Goal: Check status: Check status

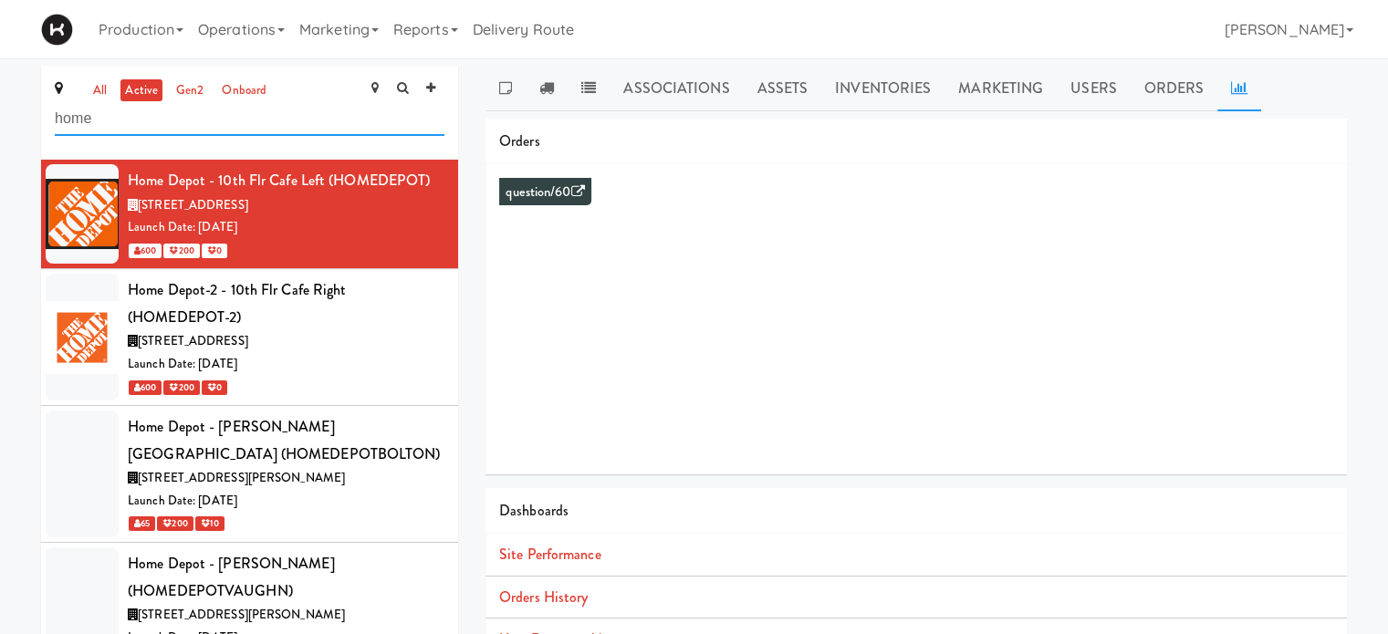
drag, startPoint x: 204, startPoint y: 120, endPoint x: 18, endPoint y: 130, distance: 186.5
click at [18, 130] on div "all active gen2 onboard home Home Depot - 10th Flr Cafe Left (HOMEDEPOT) [STREE…" at bounding box center [694, 433] width 1388 height 735
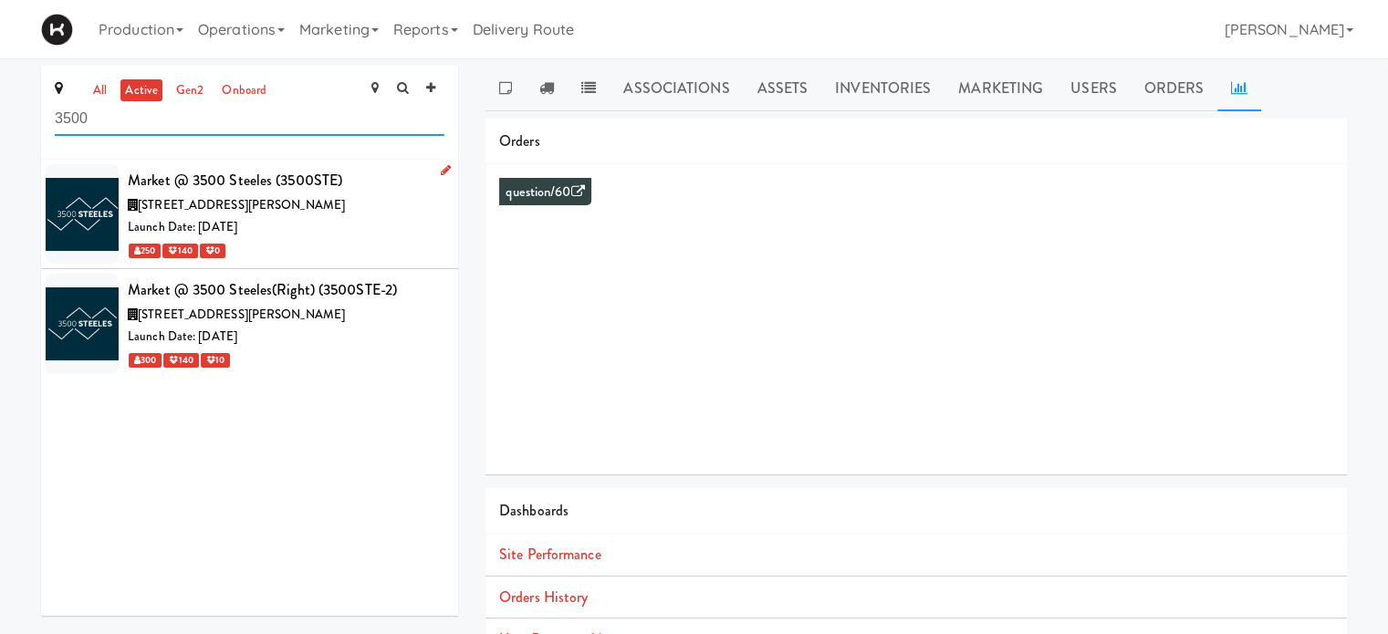
type input "3500"
click at [309, 217] on div "Launch Date: [DATE]" at bounding box center [286, 227] width 317 height 23
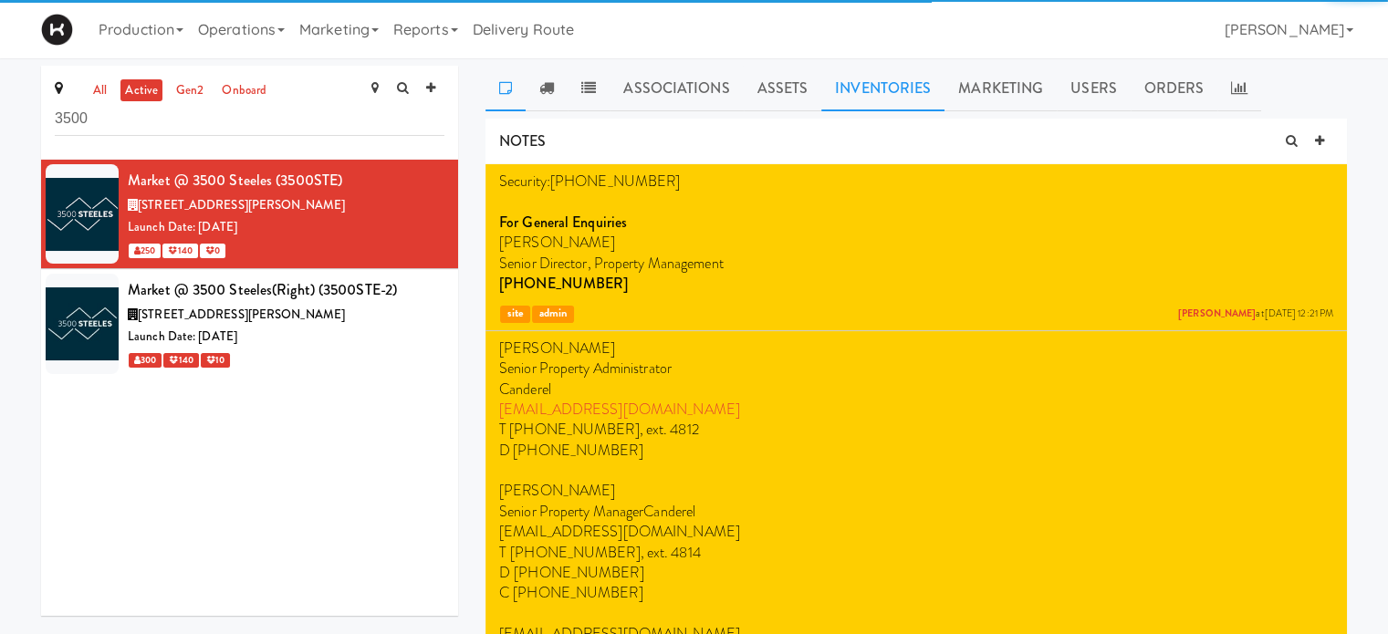
click at [901, 94] on link "Inventories" at bounding box center [882, 89] width 123 height 46
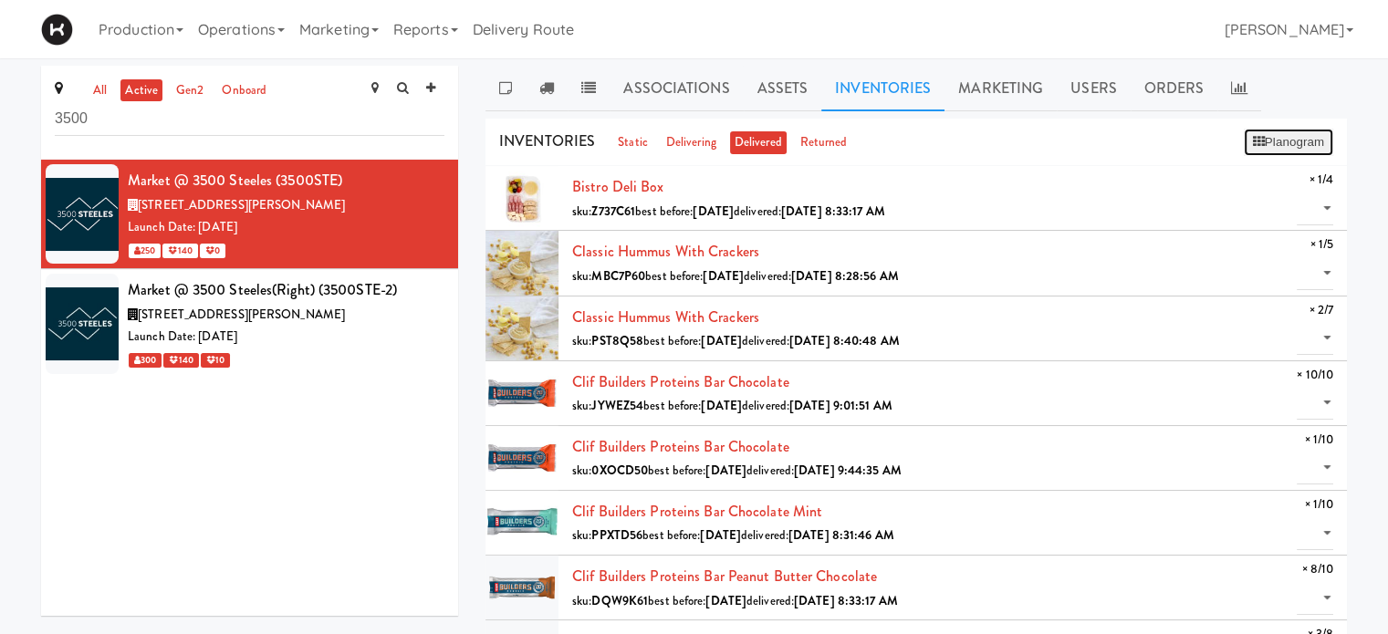
click at [1267, 142] on button "Planogram" at bounding box center [1288, 142] width 89 height 27
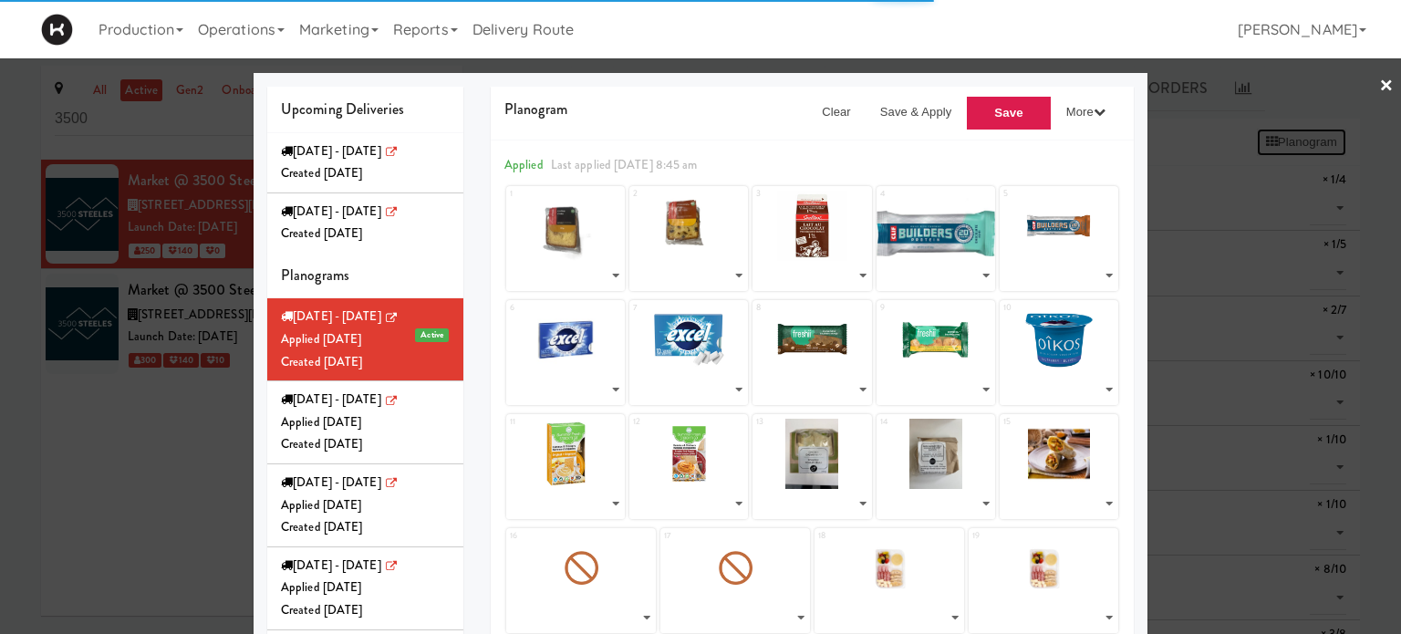
select select "number:295035"
select select "number:295298"
select select "number:295213"
select select "number:275622"
select select "number:294700"
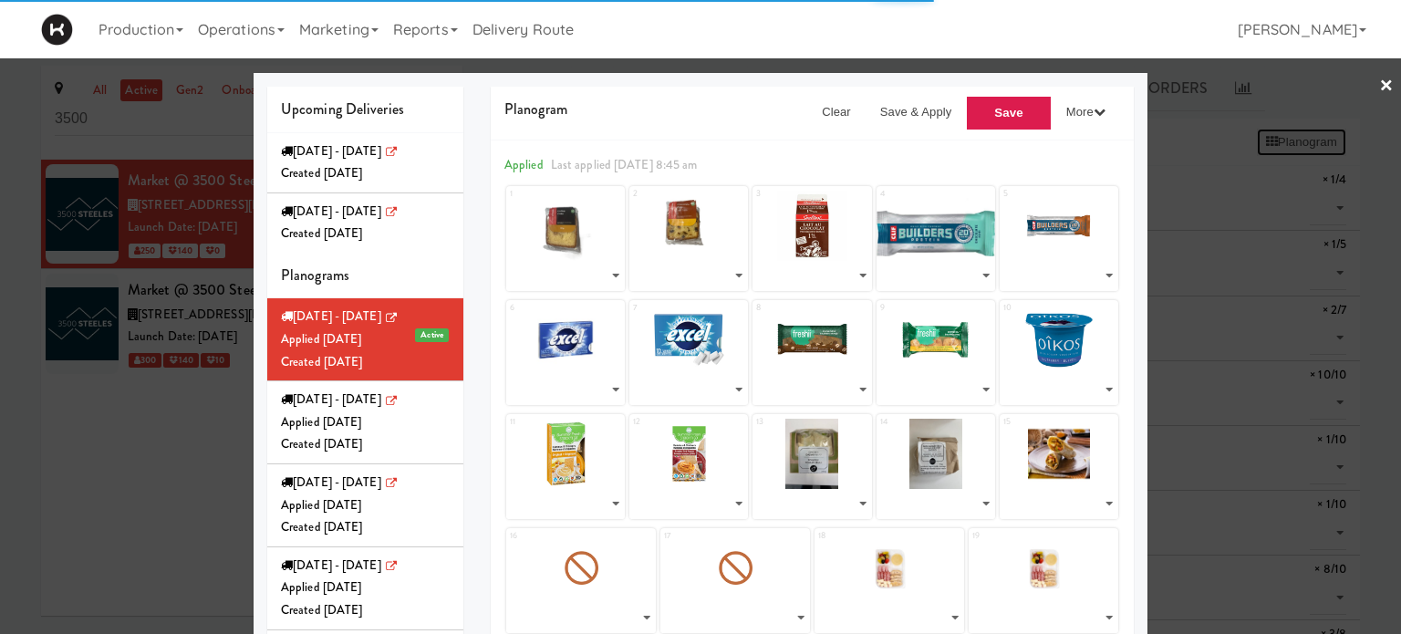
select select "number:287488"
select select "number:287477"
select select "number:287836"
select select "number:295262"
select select "number:291619"
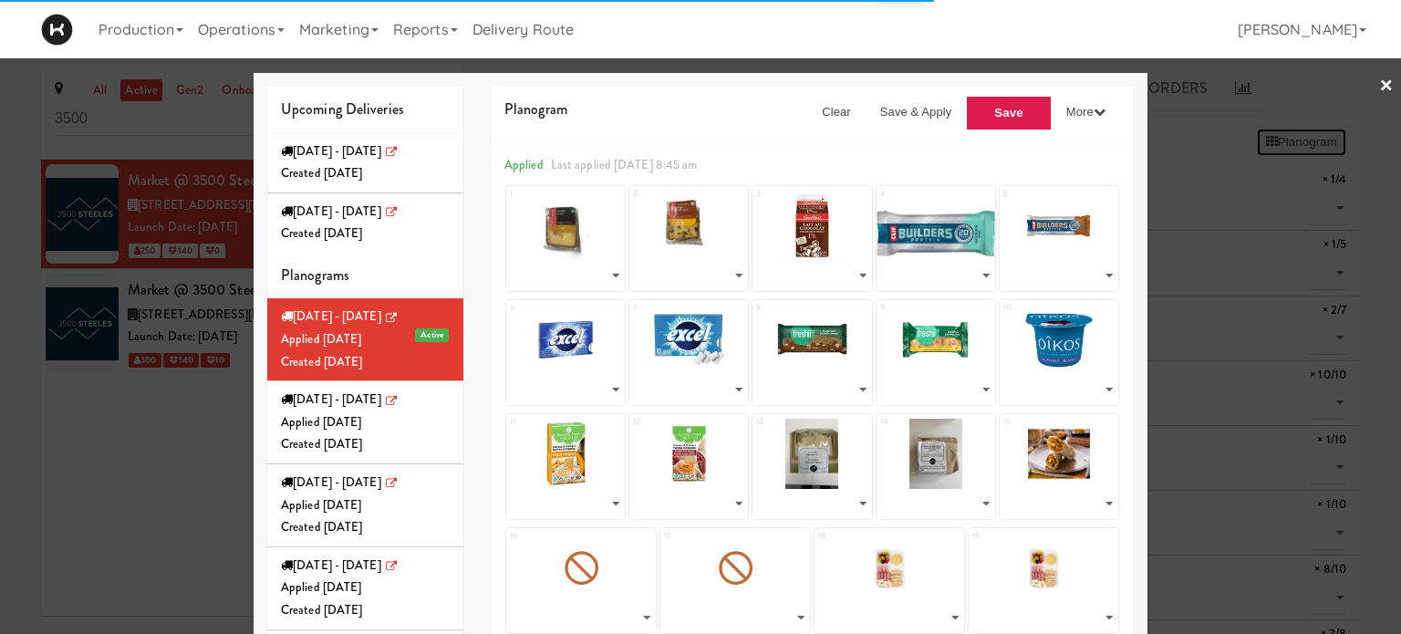
select select "number:291424"
select select "number:295105"
select select "number:294857"
select select "number:294965"
select select "number:294905"
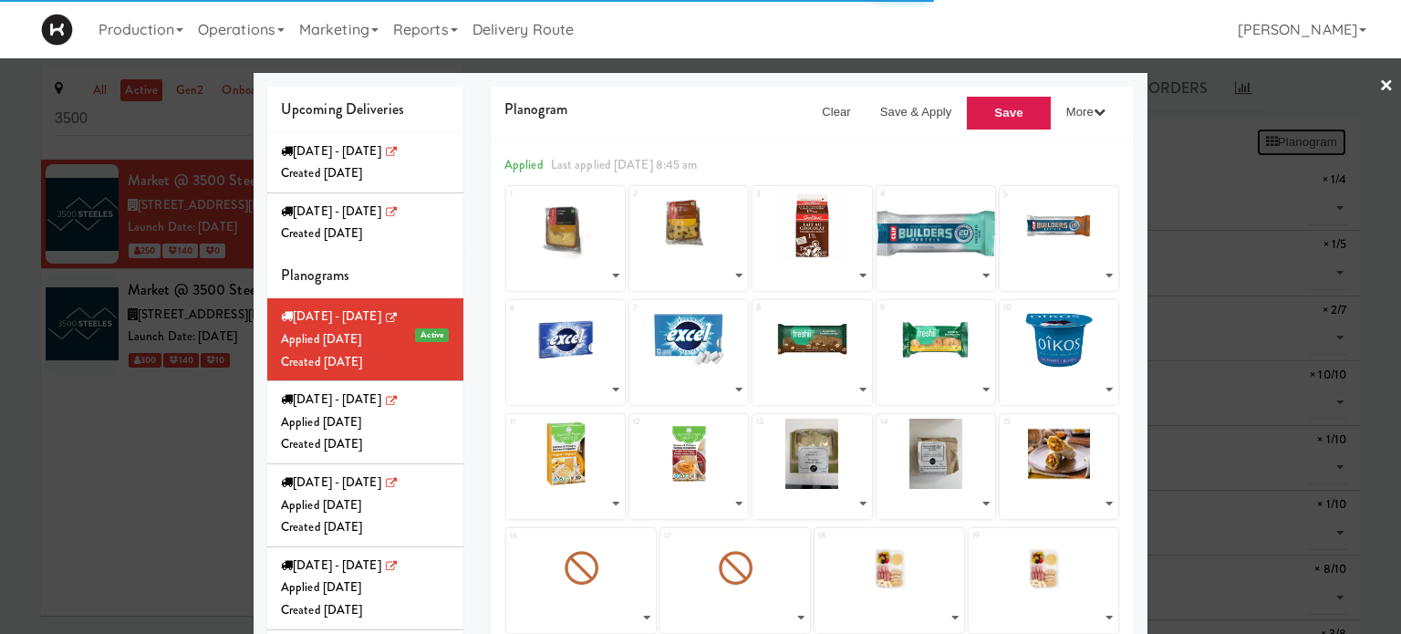
select select "number:294957"
select select "number:294941"
select select "number:295324"
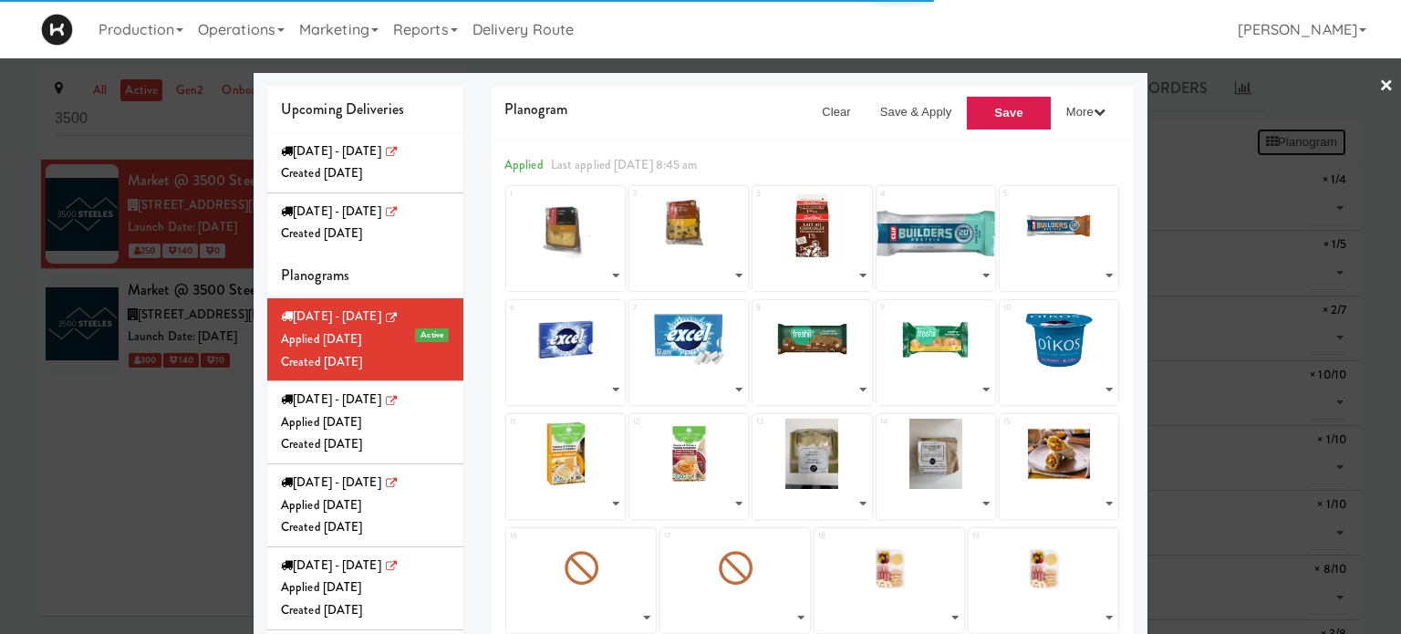
select select "number:295324"
select select "number:295150"
select select "number:294857"
select select "number:291157"
select select "number:272194"
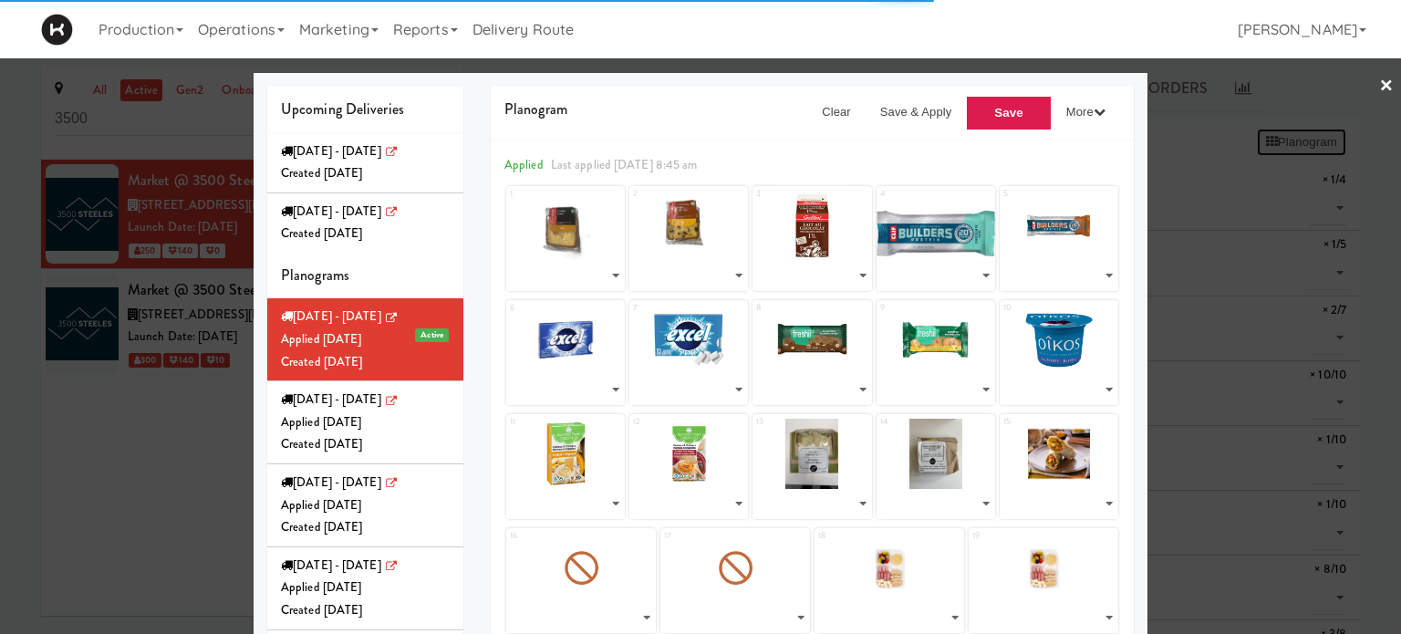
select select "number:268130"
select select "number:287461"
select select "number:291107"
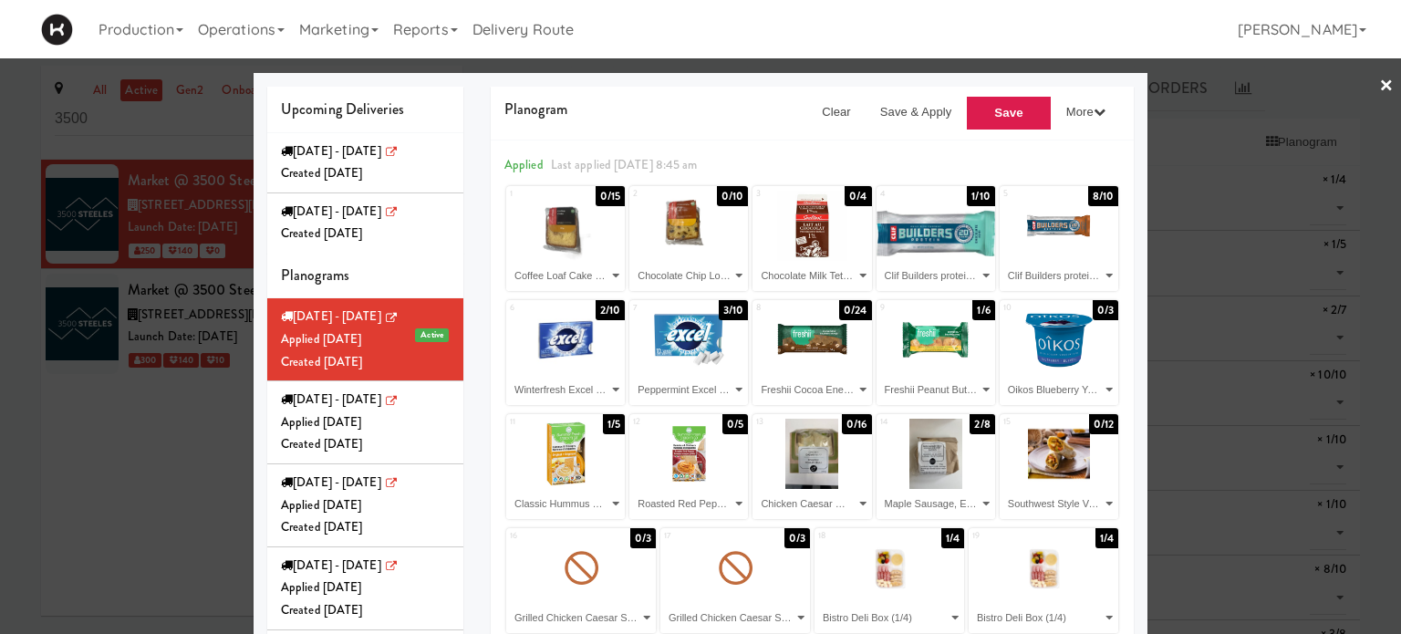
click at [1305, 100] on div at bounding box center [700, 317] width 1401 height 634
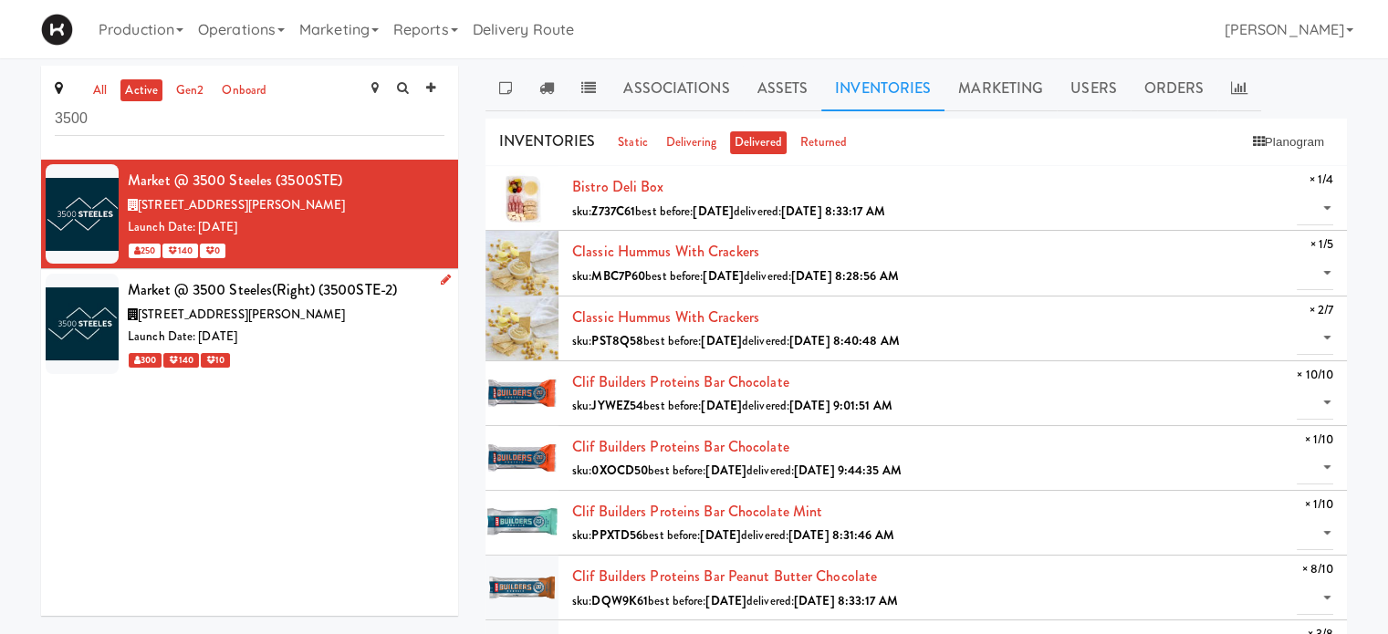
click at [370, 349] on div "300 140 10" at bounding box center [286, 360] width 317 height 23
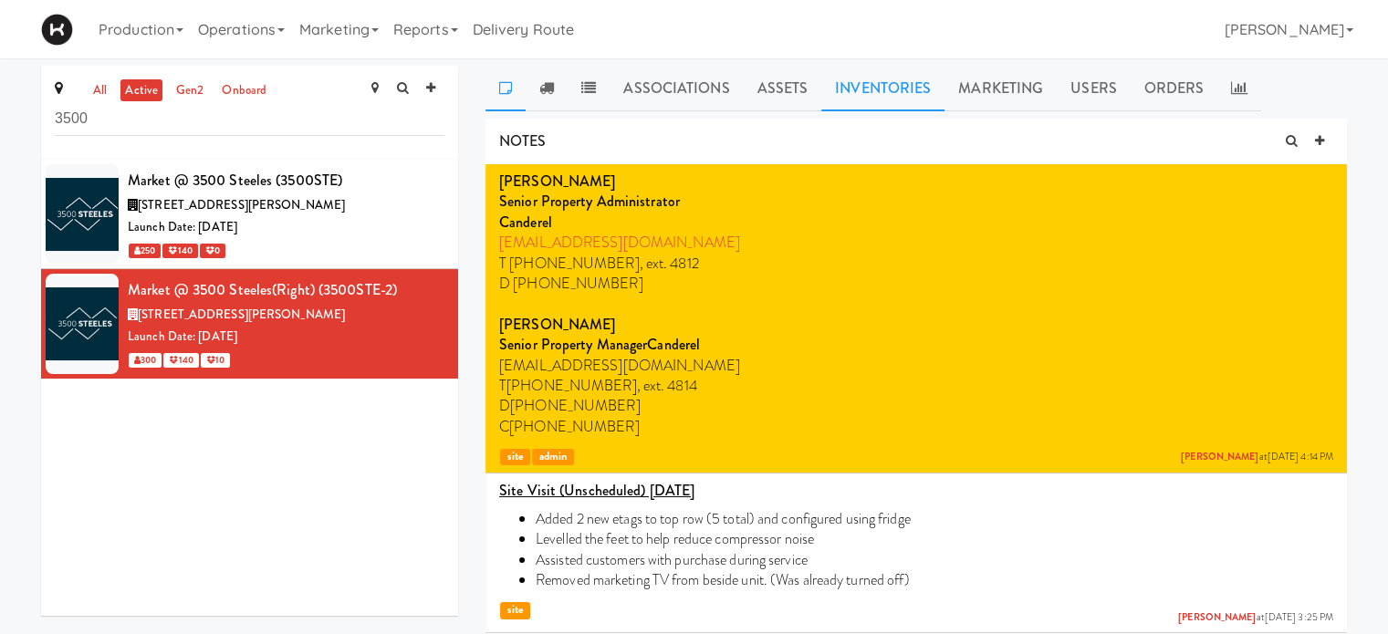
click at [883, 96] on link "Inventories" at bounding box center [882, 89] width 123 height 46
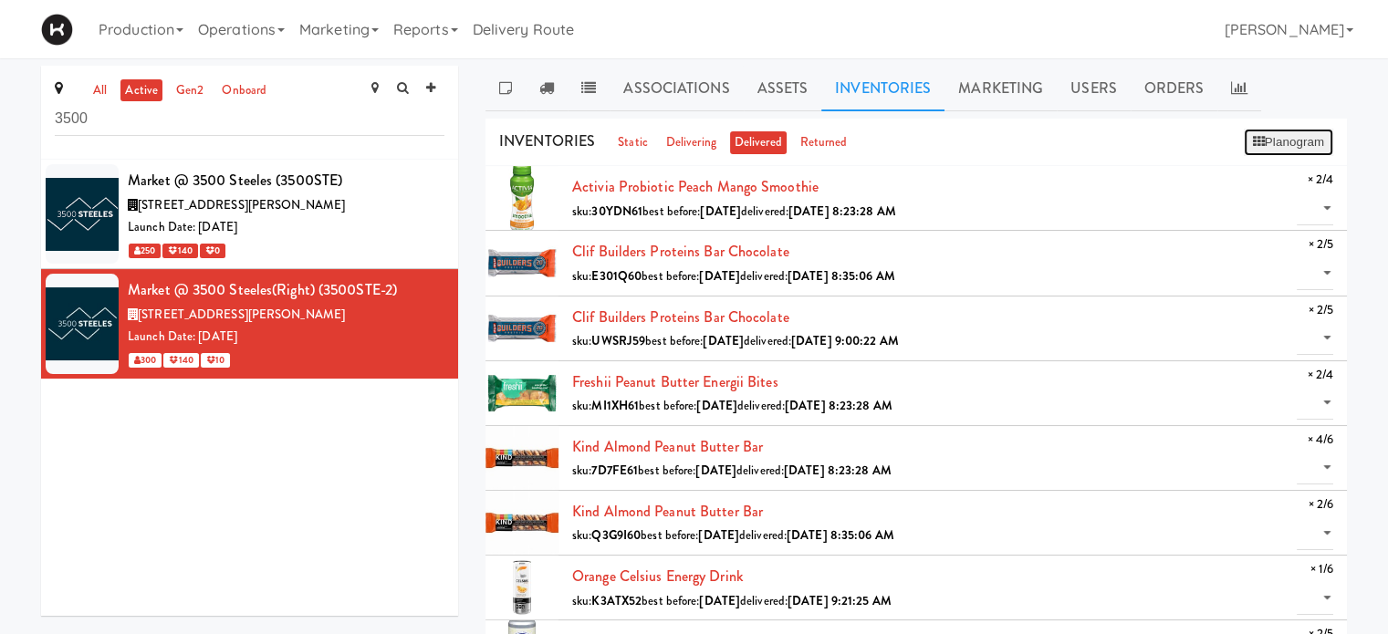
click at [1307, 140] on button "Planogram" at bounding box center [1288, 142] width 89 height 27
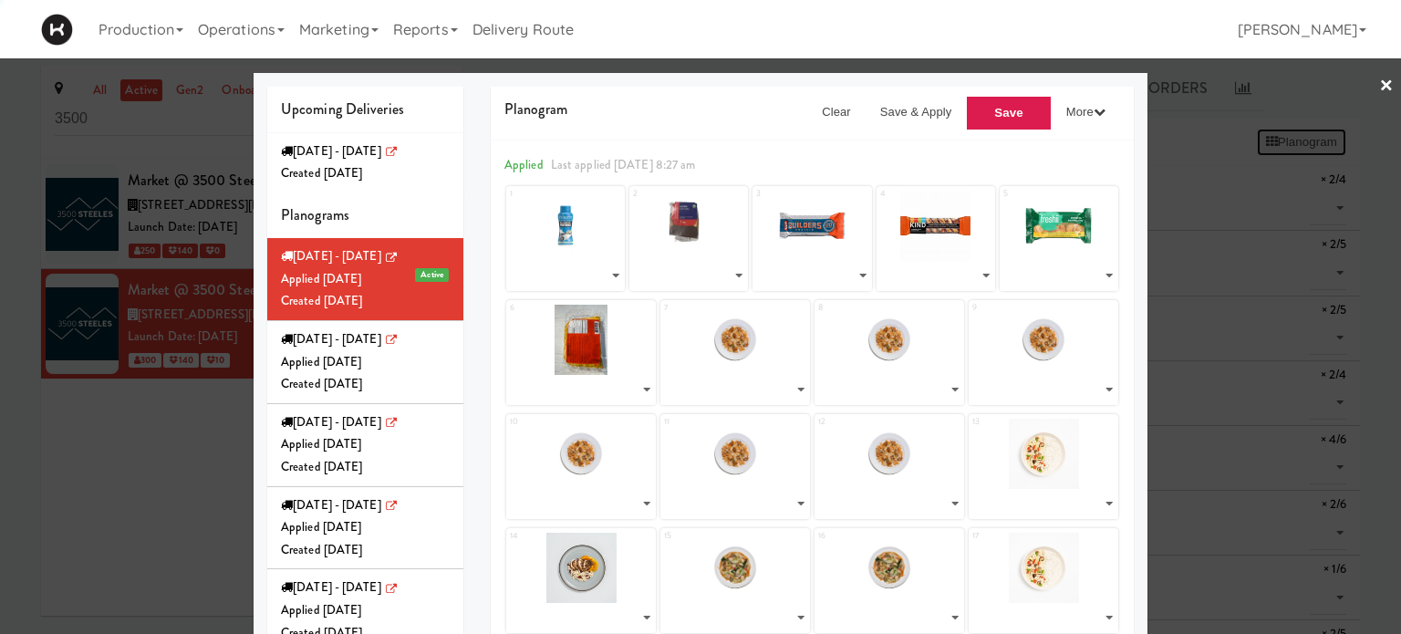
select select "number:291467"
select select "number:295012"
select select "number:291117"
select select "number:294678"
select select "number:295199"
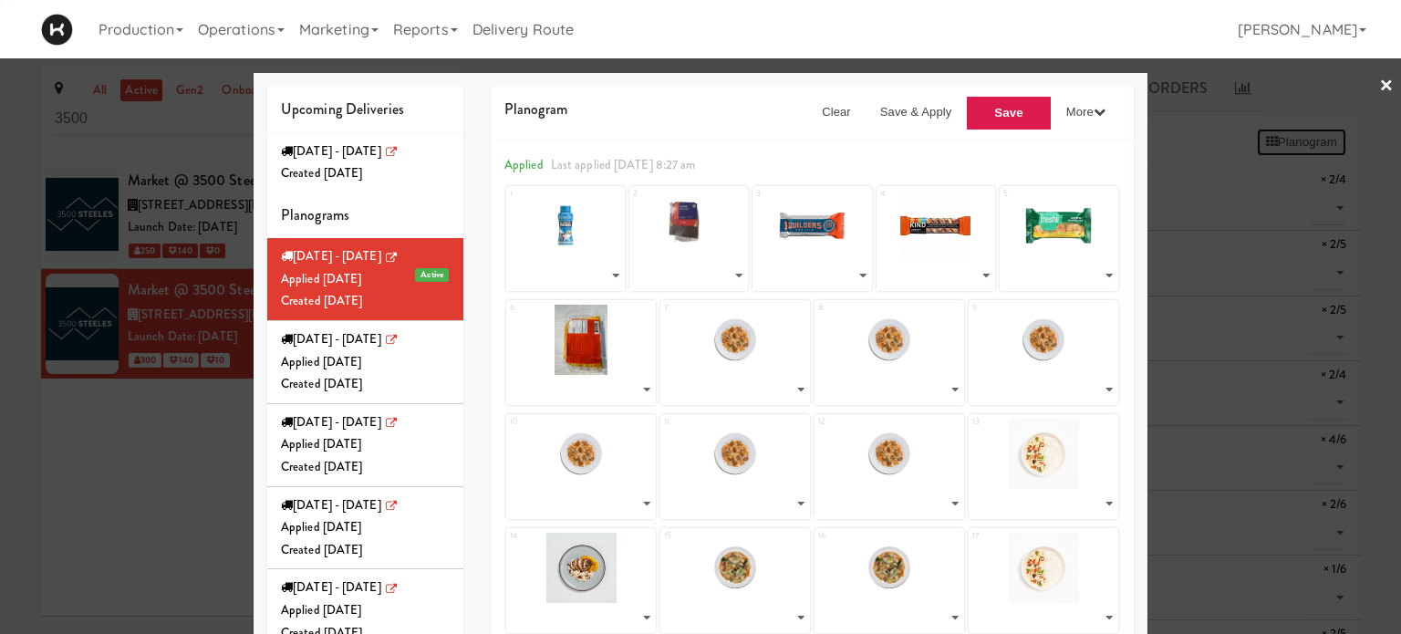
select select "number:295082"
select select "number:293907"
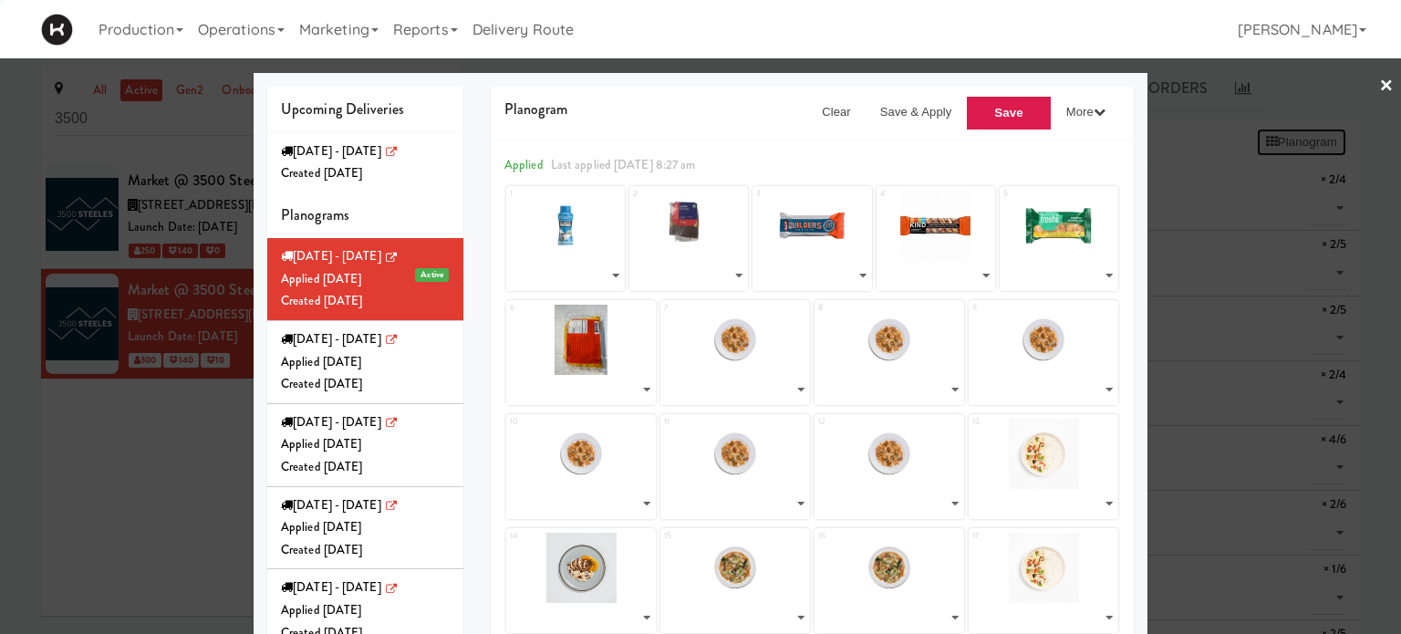
select select "number:293907"
select select "number:293766"
select select "number:293700"
select select "number:293829"
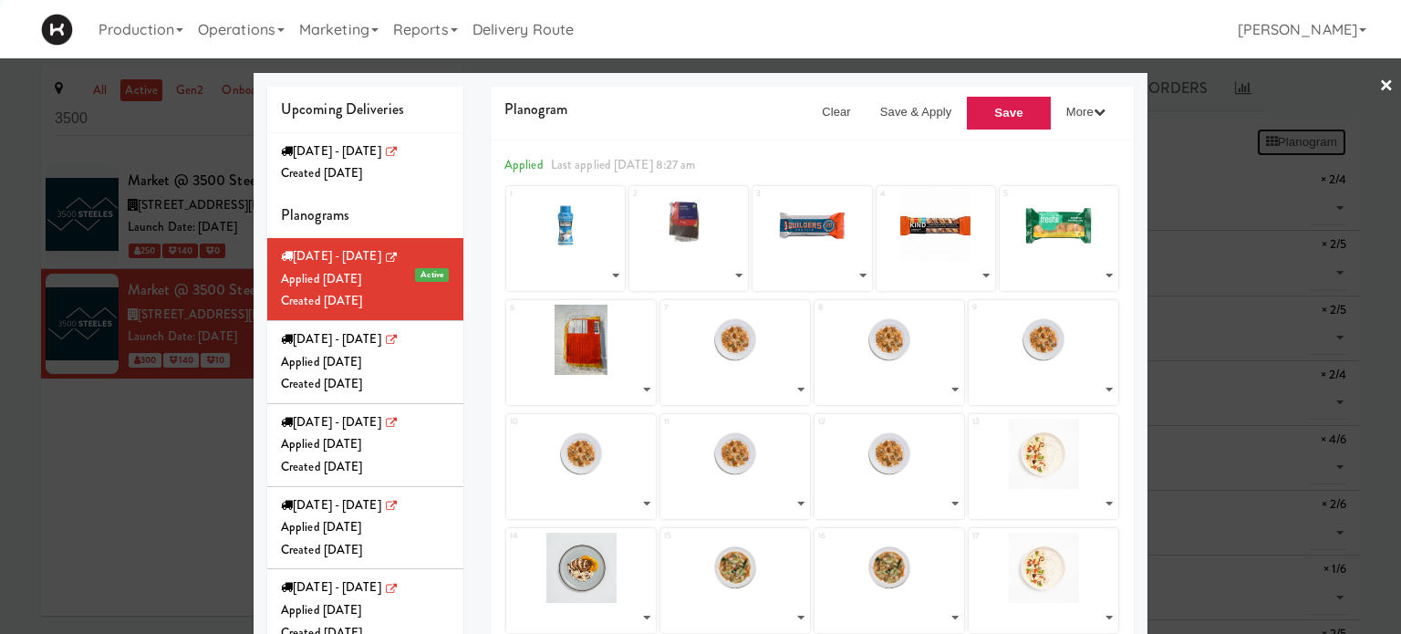
select select "number:293829"
select select "number:293766"
select select "number:293700"
select select "number:293633"
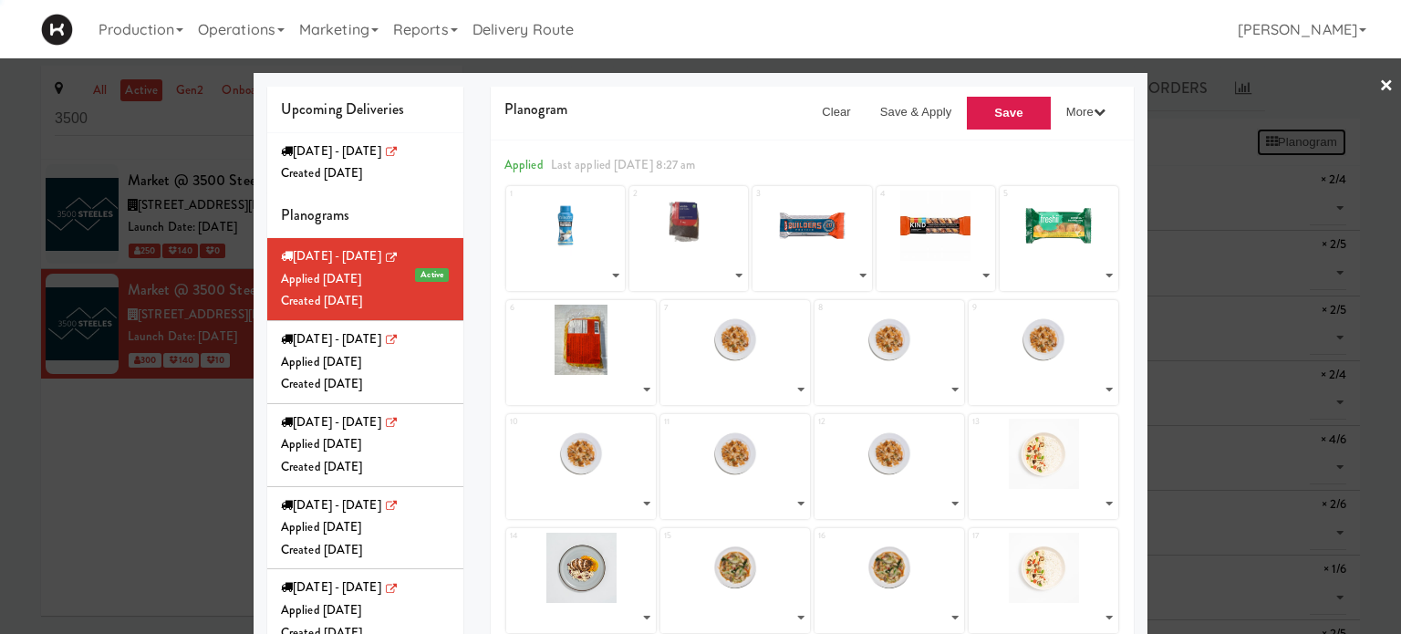
select select "number:293633"
select select "number:283077"
select select "number:271680"
select select "number:275560"
select select "number:271660"
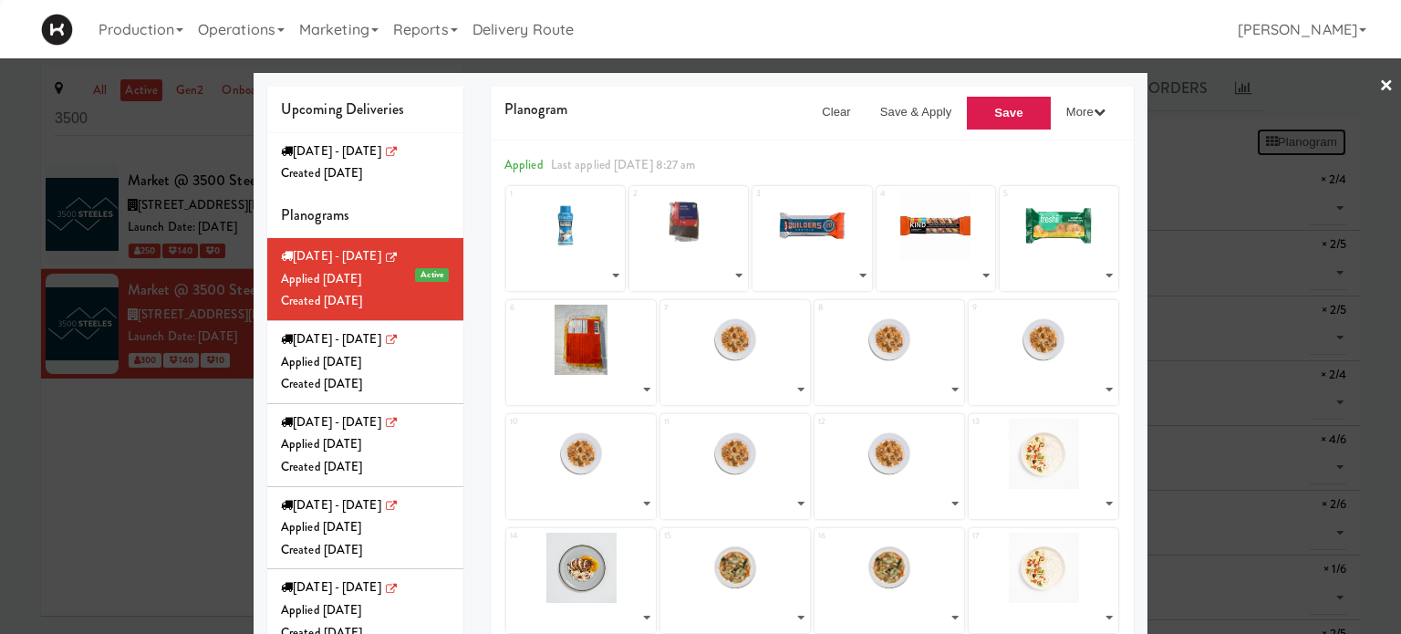
select select "number:295135"
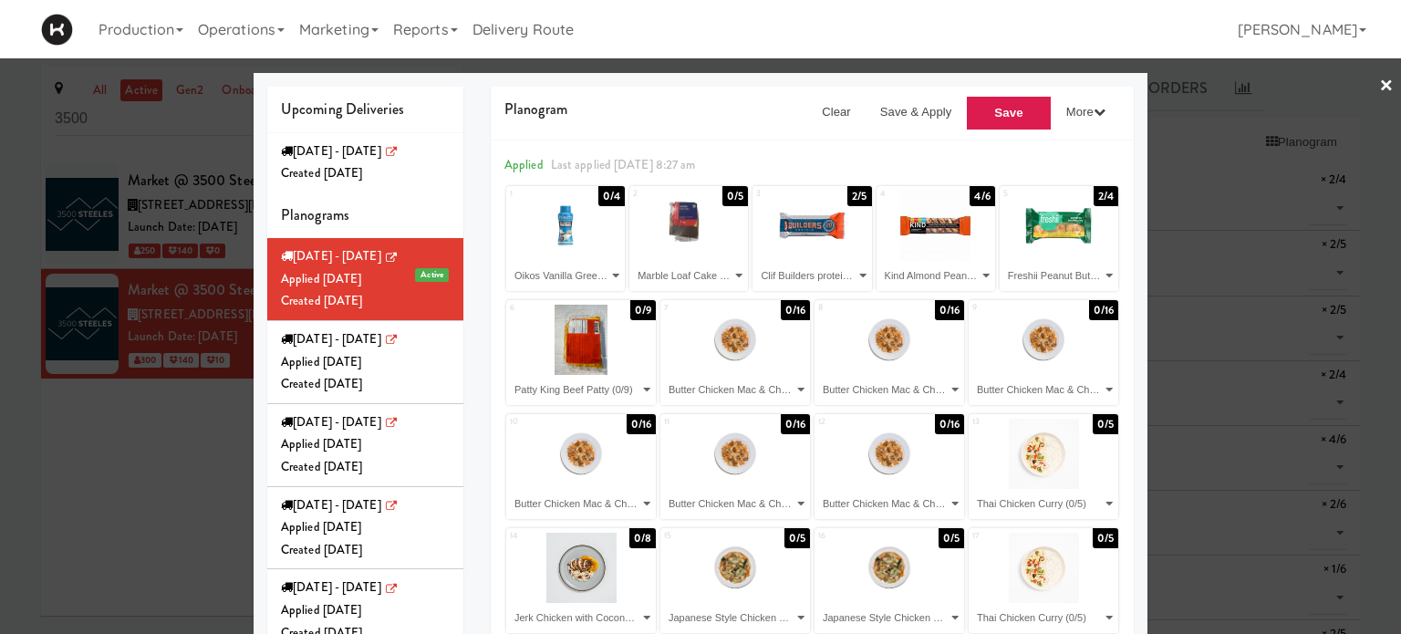
click at [1229, 101] on div at bounding box center [700, 317] width 1401 height 634
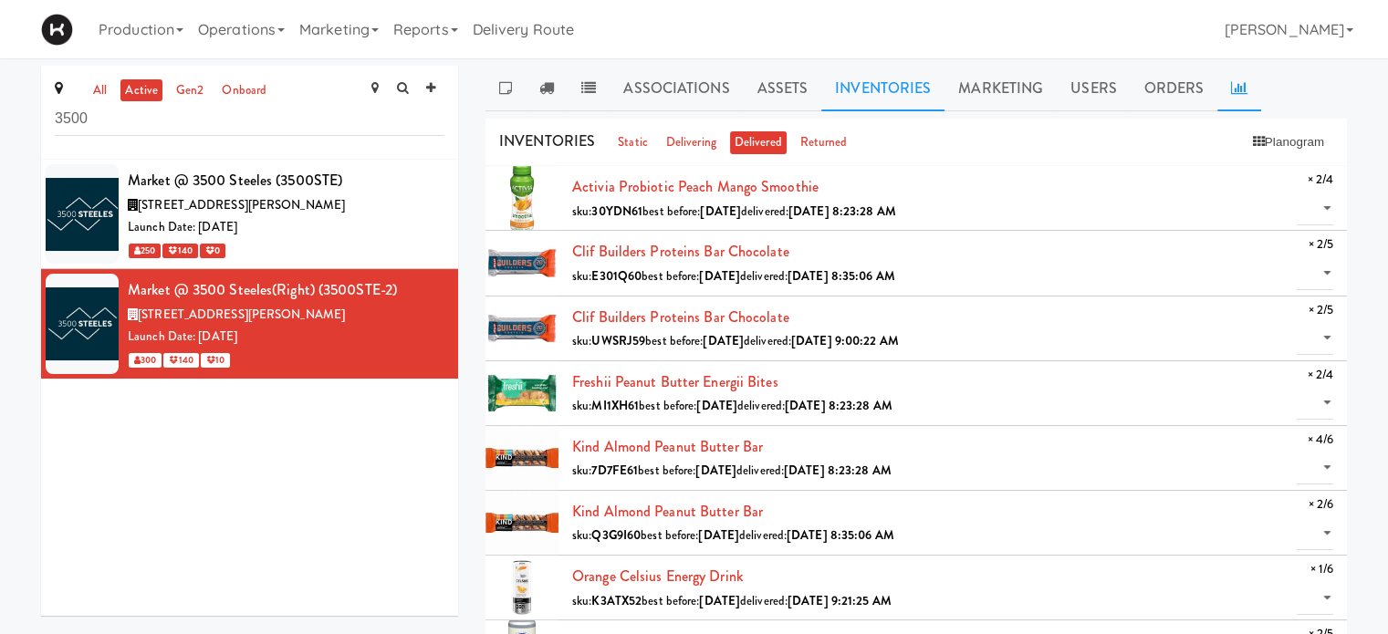
click at [1231, 90] on icon at bounding box center [1239, 87] width 16 height 15
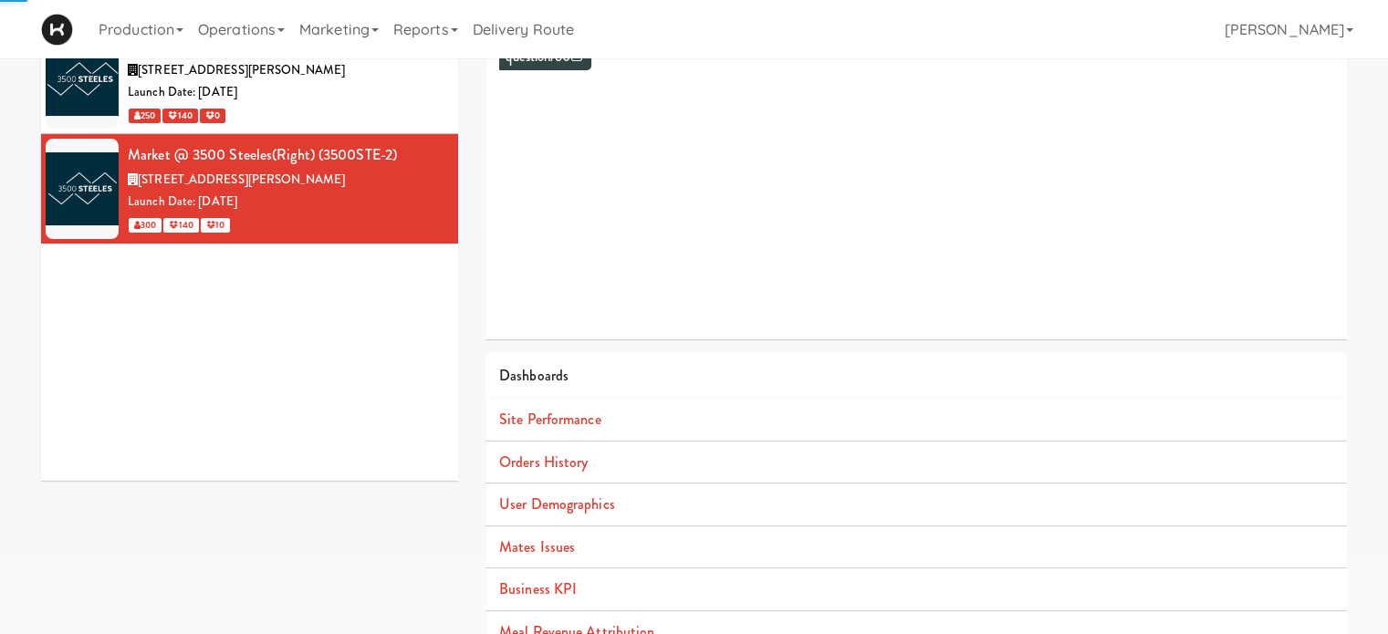
scroll to position [166, 0]
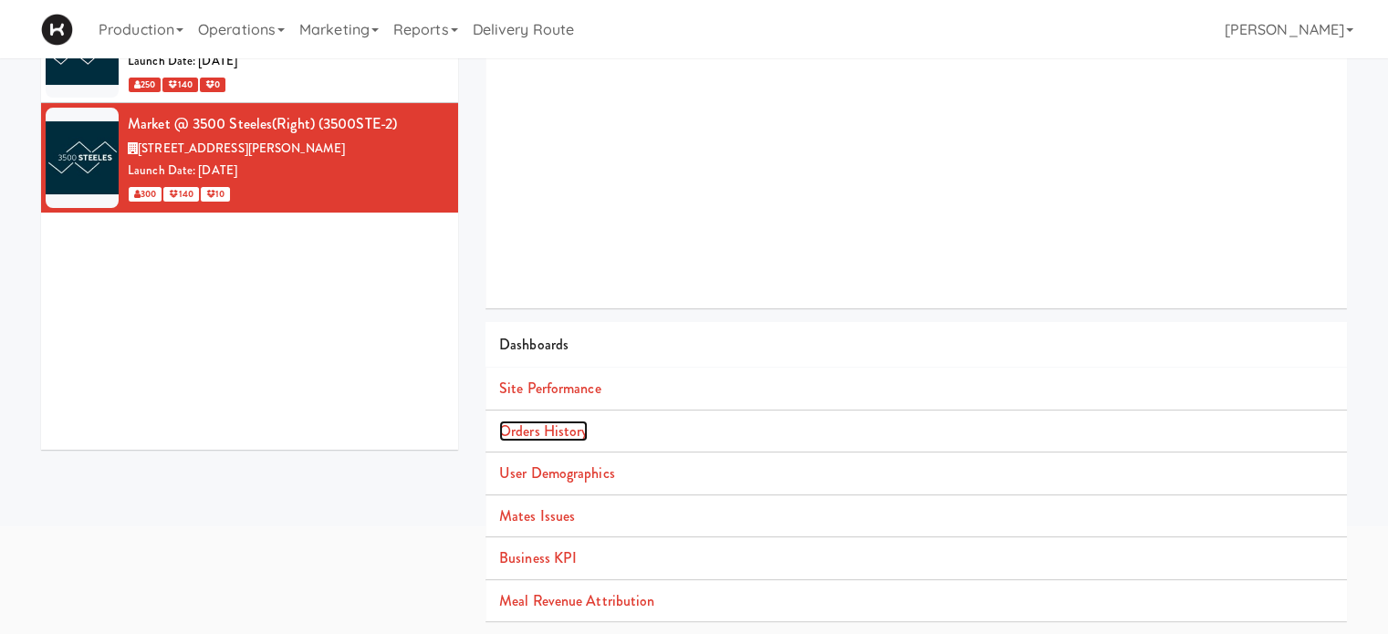
click at [562, 421] on link "Orders History" at bounding box center [543, 431] width 89 height 21
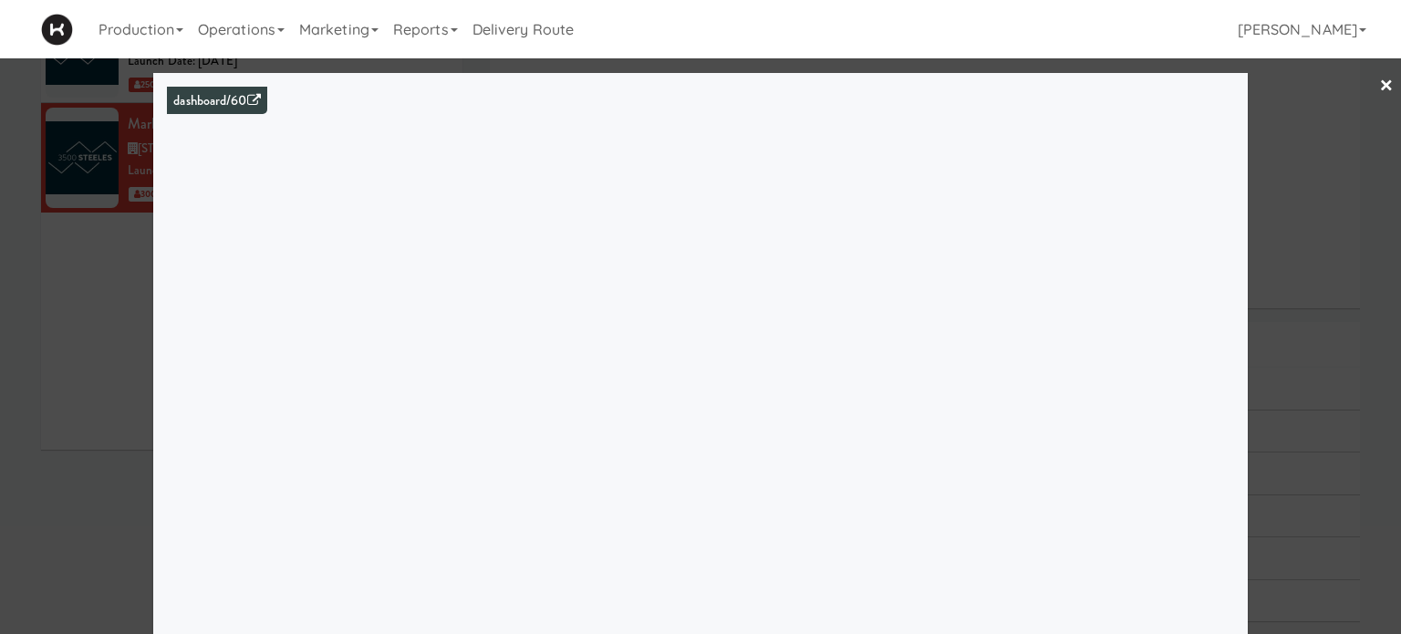
click at [1318, 178] on div at bounding box center [700, 317] width 1401 height 634
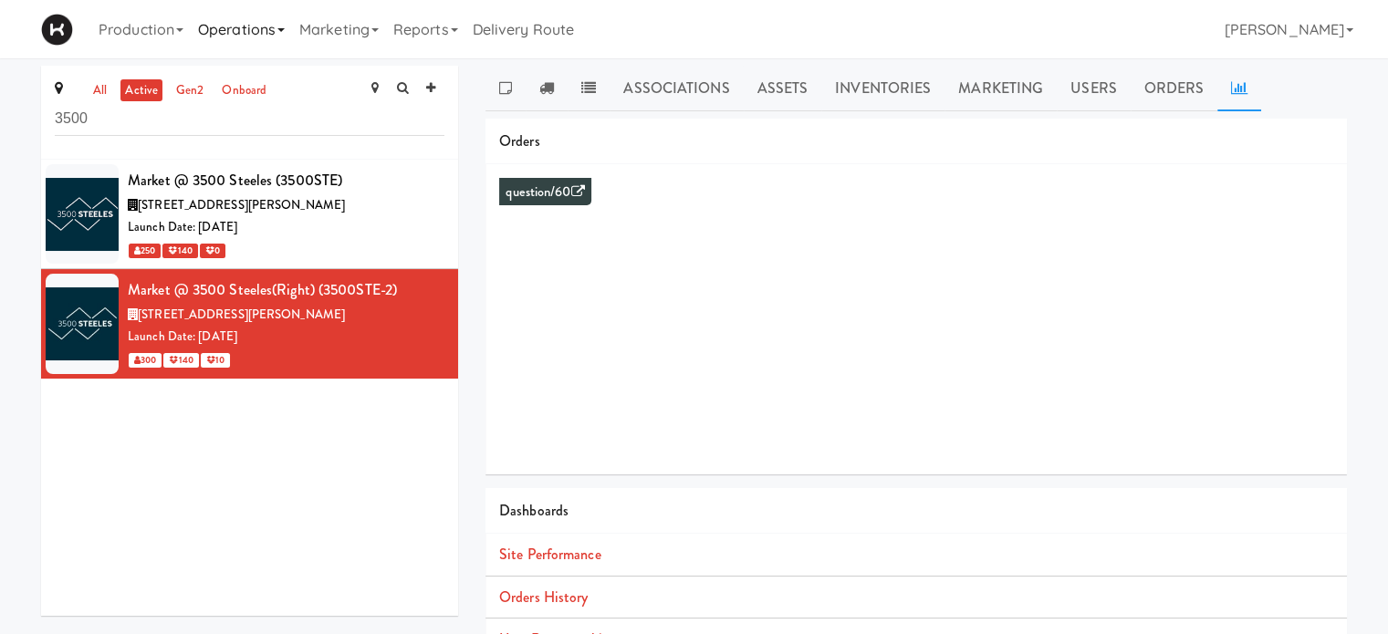
click at [265, 35] on link "Operations" at bounding box center [241, 29] width 101 height 58
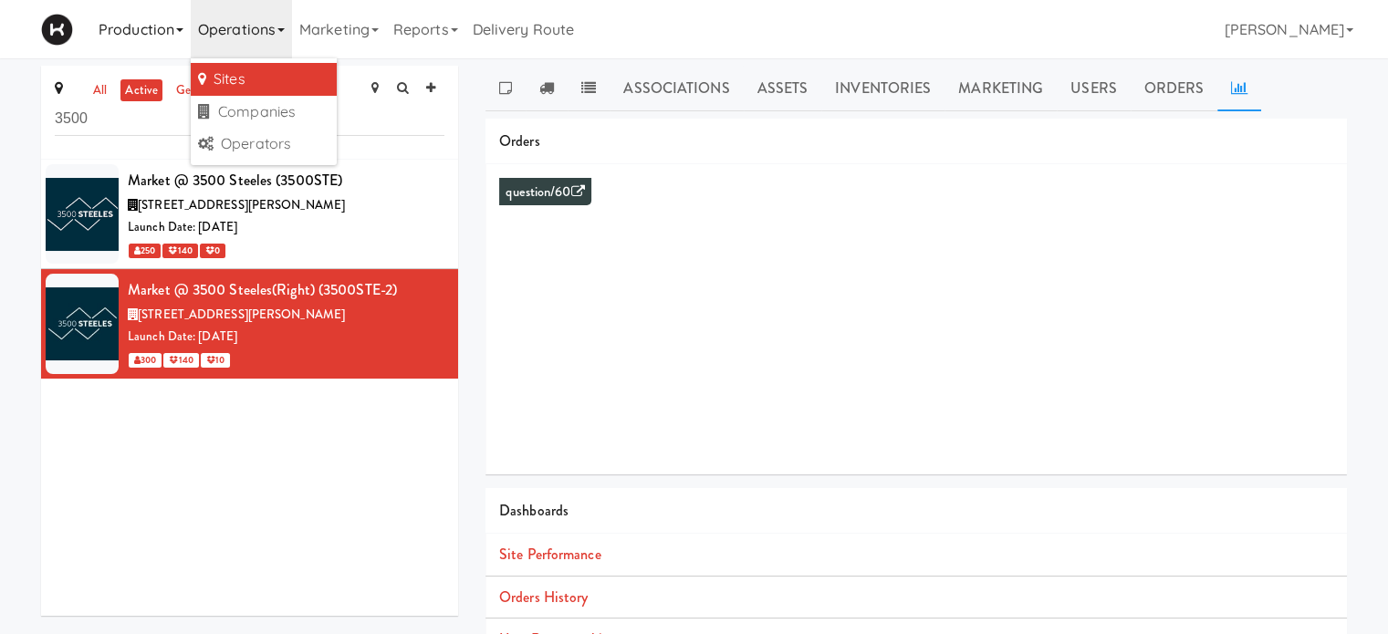
click at [146, 29] on link "Production" at bounding box center [140, 29] width 99 height 58
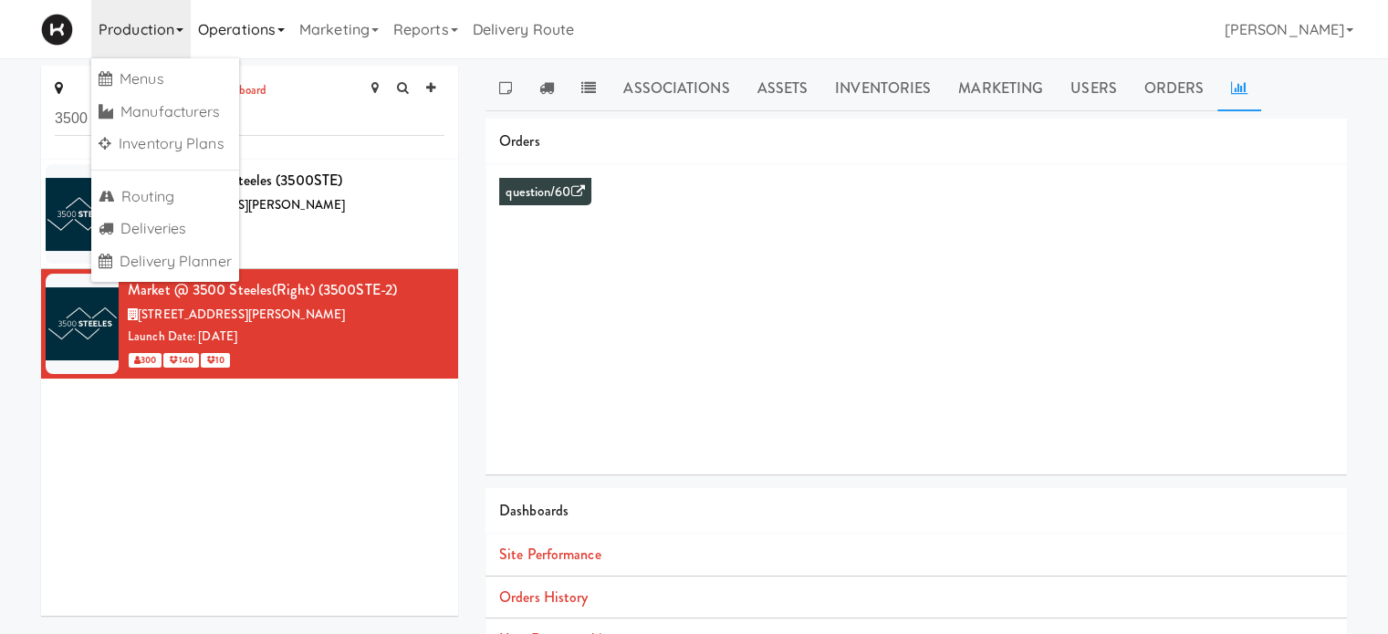
click at [261, 47] on link "Operations" at bounding box center [241, 29] width 101 height 58
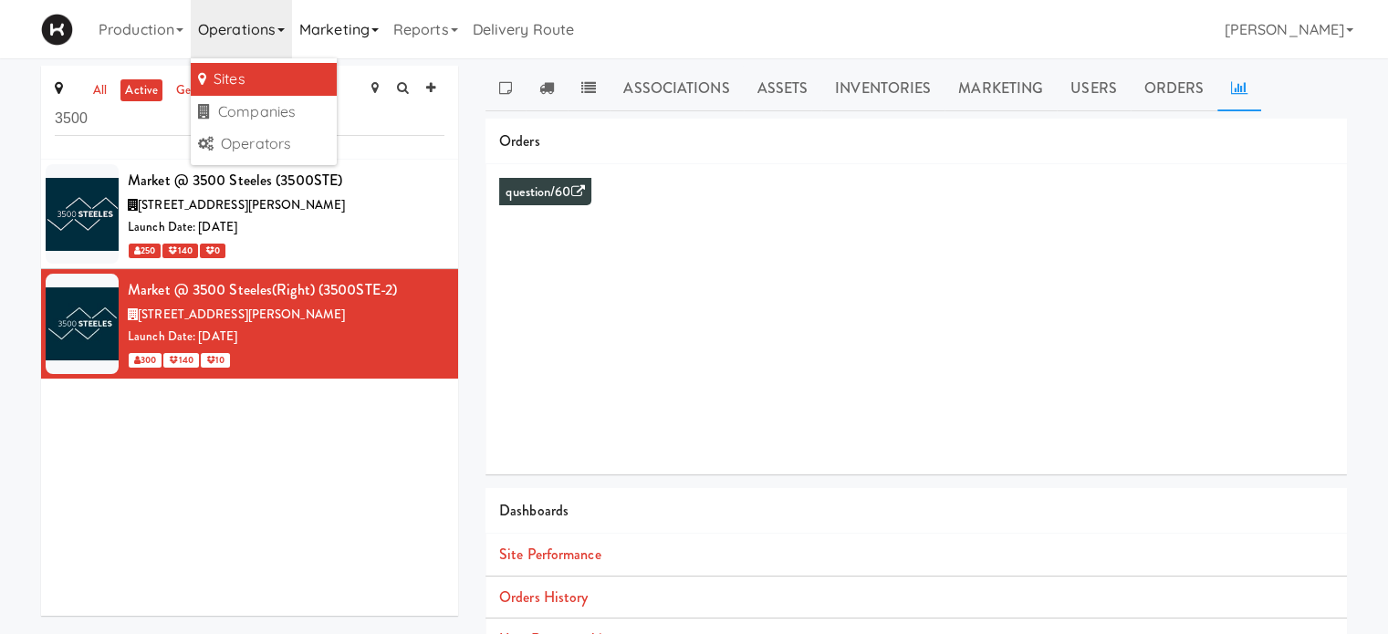
click at [358, 39] on link "Marketing" at bounding box center [339, 29] width 94 height 58
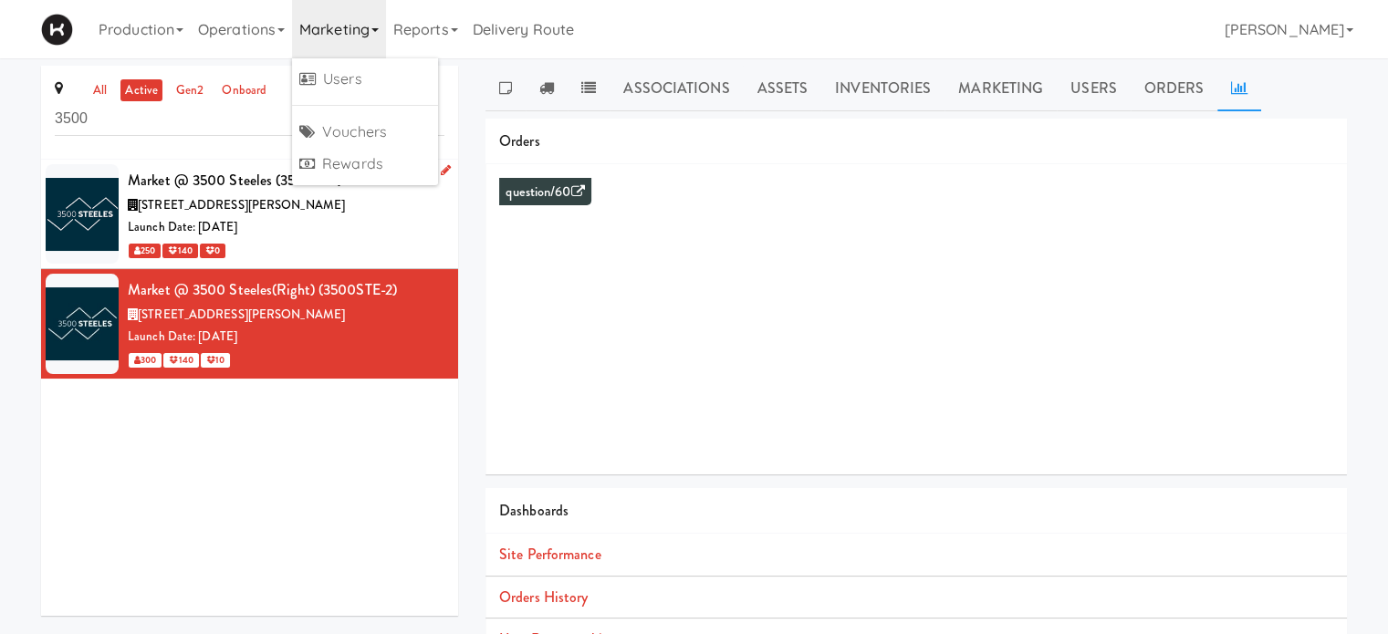
click at [355, 231] on div "Launch Date: [DATE]" at bounding box center [286, 227] width 317 height 23
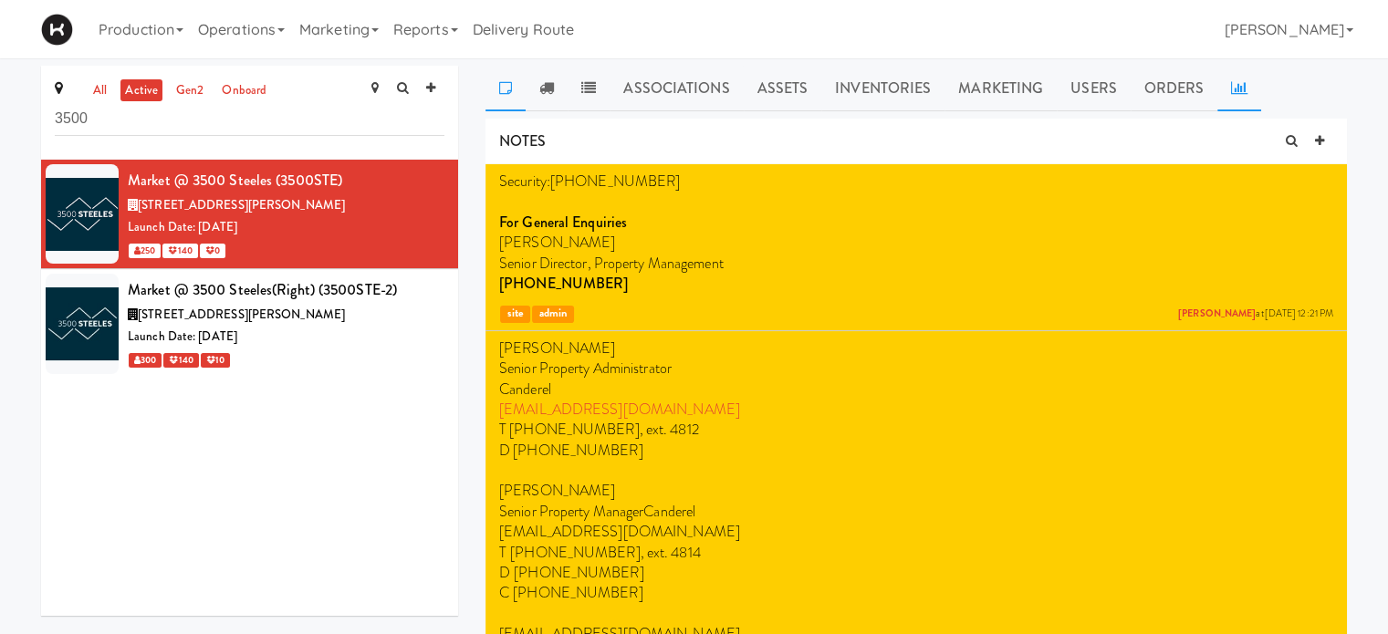
click at [1237, 92] on icon at bounding box center [1239, 87] width 16 height 15
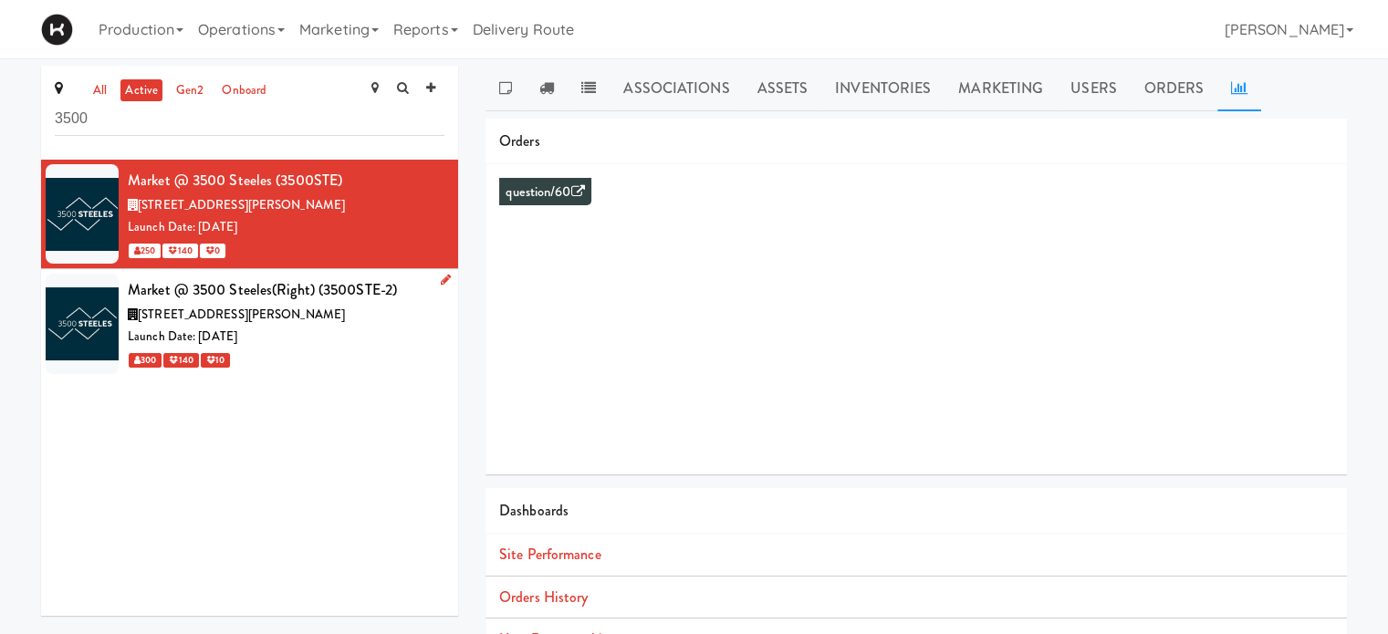
click at [360, 334] on div "Launch Date: [DATE]" at bounding box center [286, 337] width 317 height 23
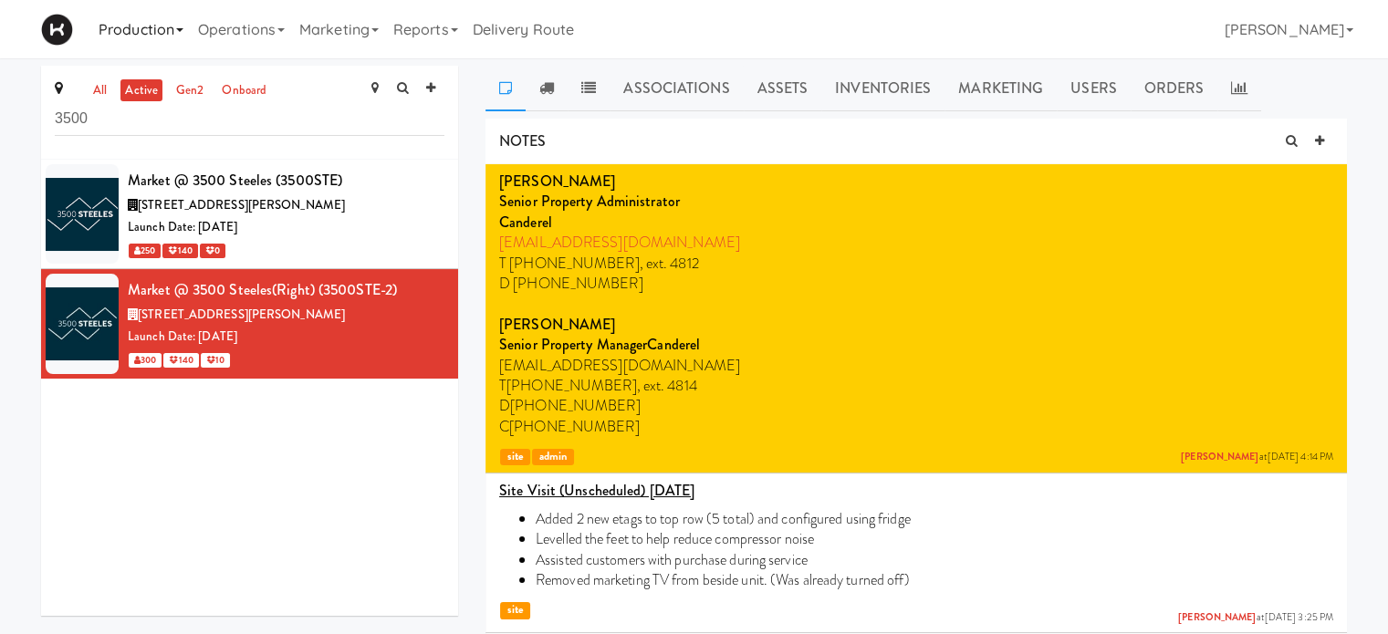
click at [157, 28] on link "Production" at bounding box center [140, 29] width 99 height 58
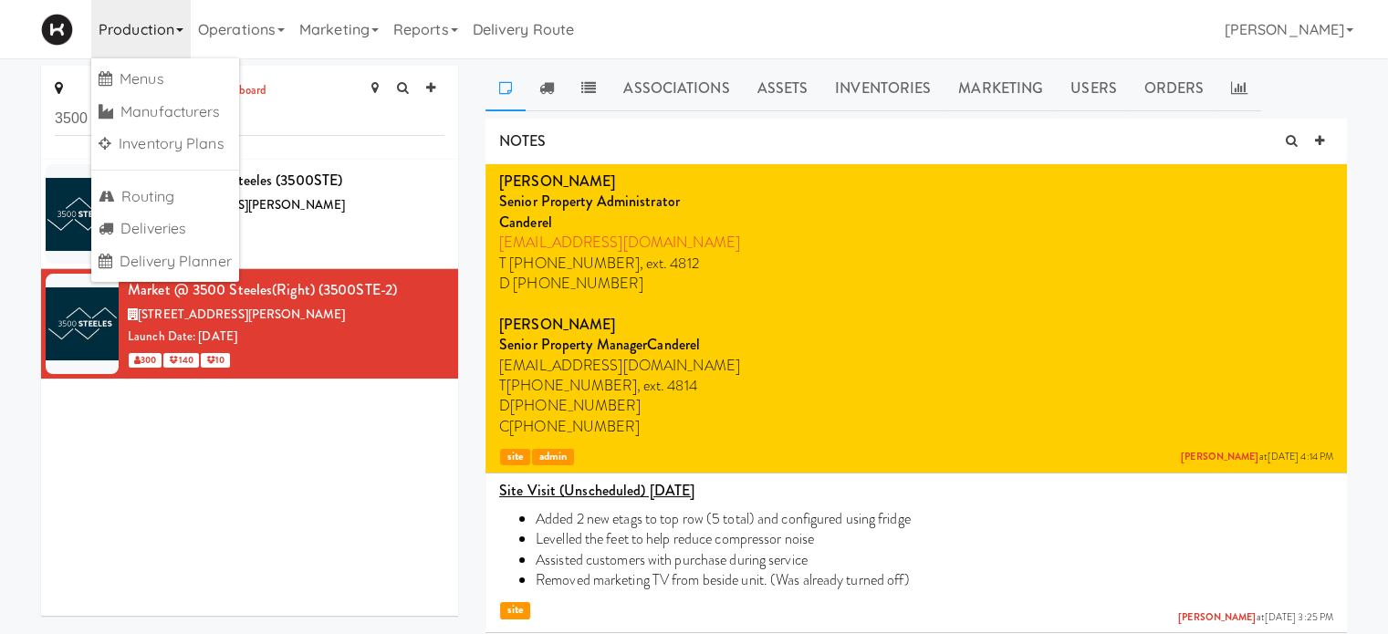
click at [696, 37] on div "Production Menus Manufacturers Inventory Plans Routing Deliveries Delivery Plan…" at bounding box center [694, 29] width 1306 height 58
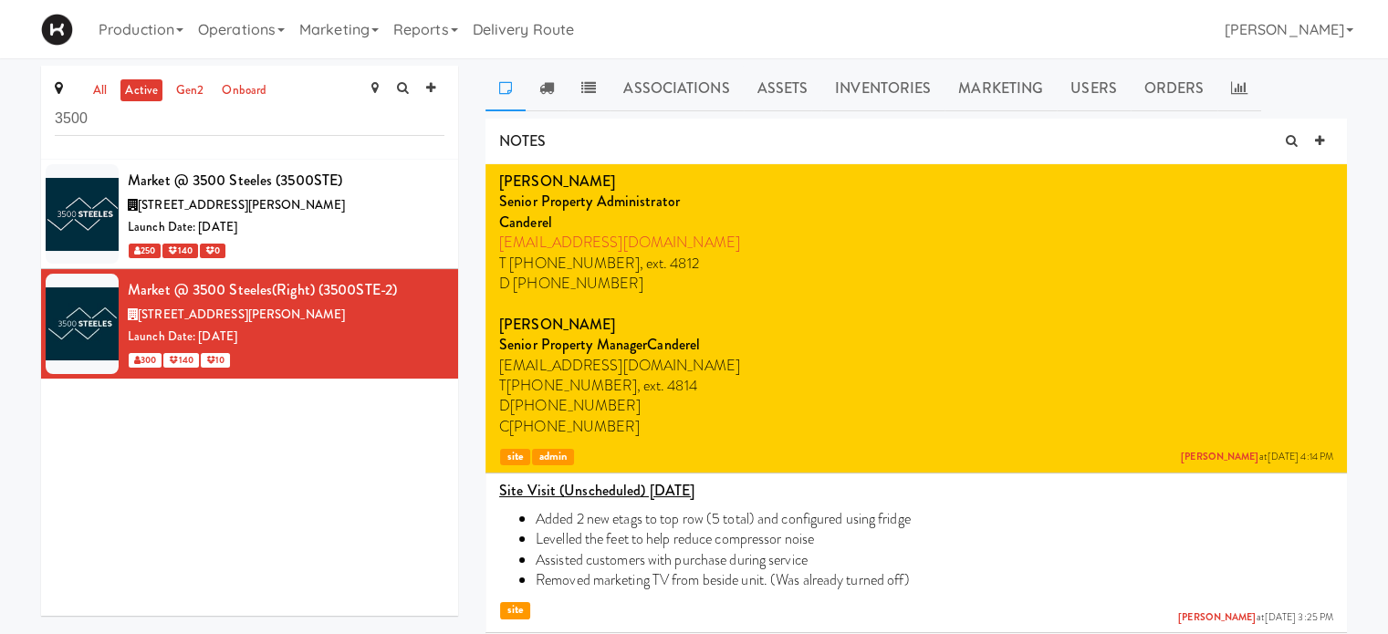
click at [826, 14] on div "Production Menus Manufacturers Inventory Plans Routing Deliveries Delivery Plan…" at bounding box center [694, 29] width 1306 height 58
drag, startPoint x: 165, startPoint y: 116, endPoint x: 16, endPoint y: 139, distance: 151.4
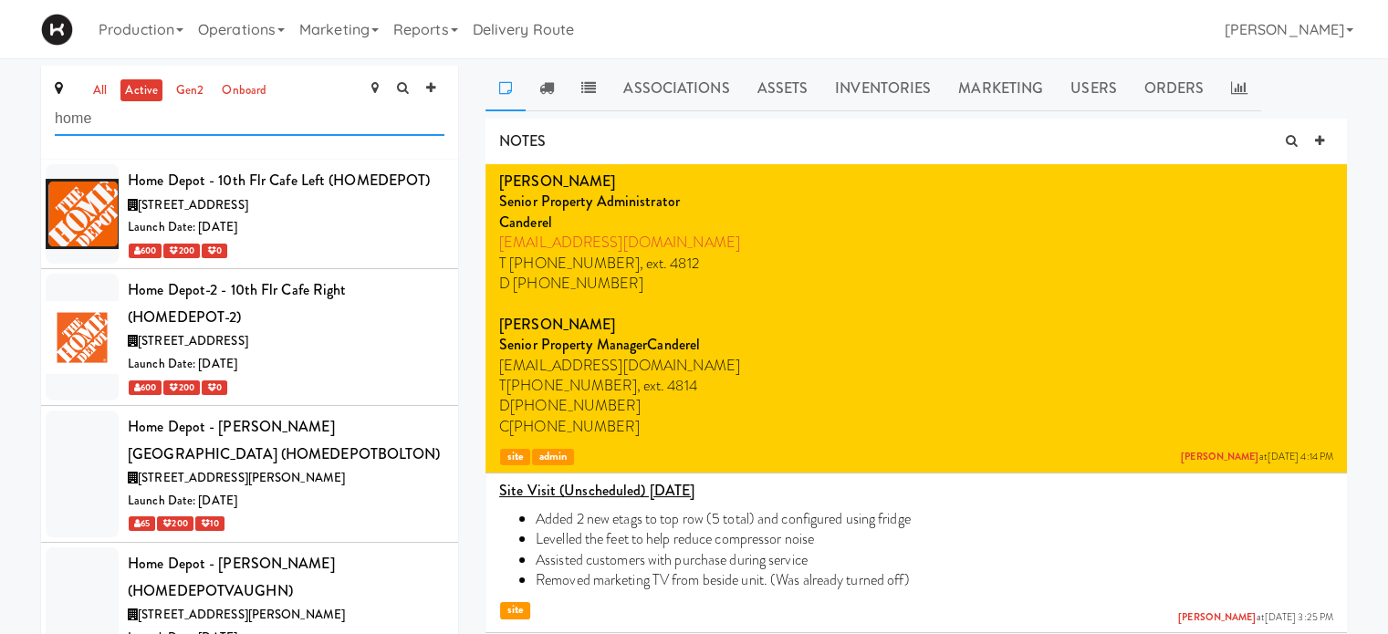
type input "home"
click at [74, 196] on div at bounding box center [82, 213] width 73 height 99
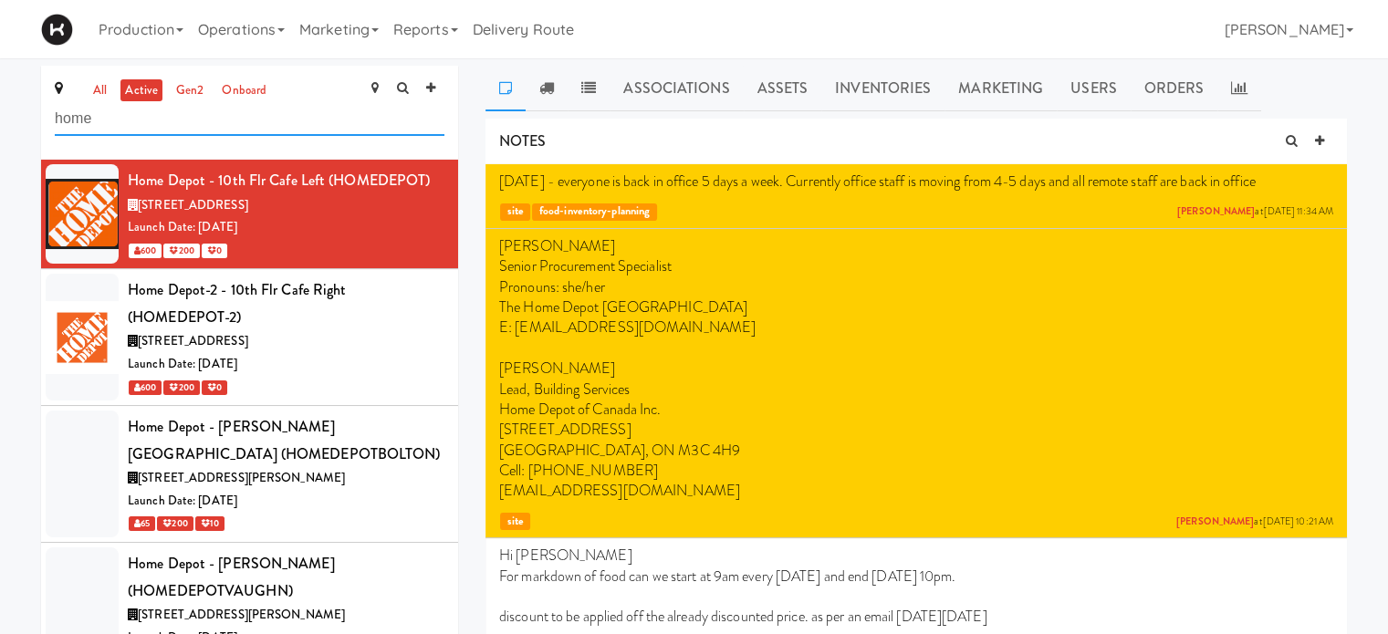
drag, startPoint x: 204, startPoint y: 129, endPoint x: 105, endPoint y: 129, distance: 99.5
click at [105, 129] on input "home" at bounding box center [250, 119] width 390 height 34
click at [391, 367] on div "Launch Date: [DATE]" at bounding box center [286, 364] width 317 height 23
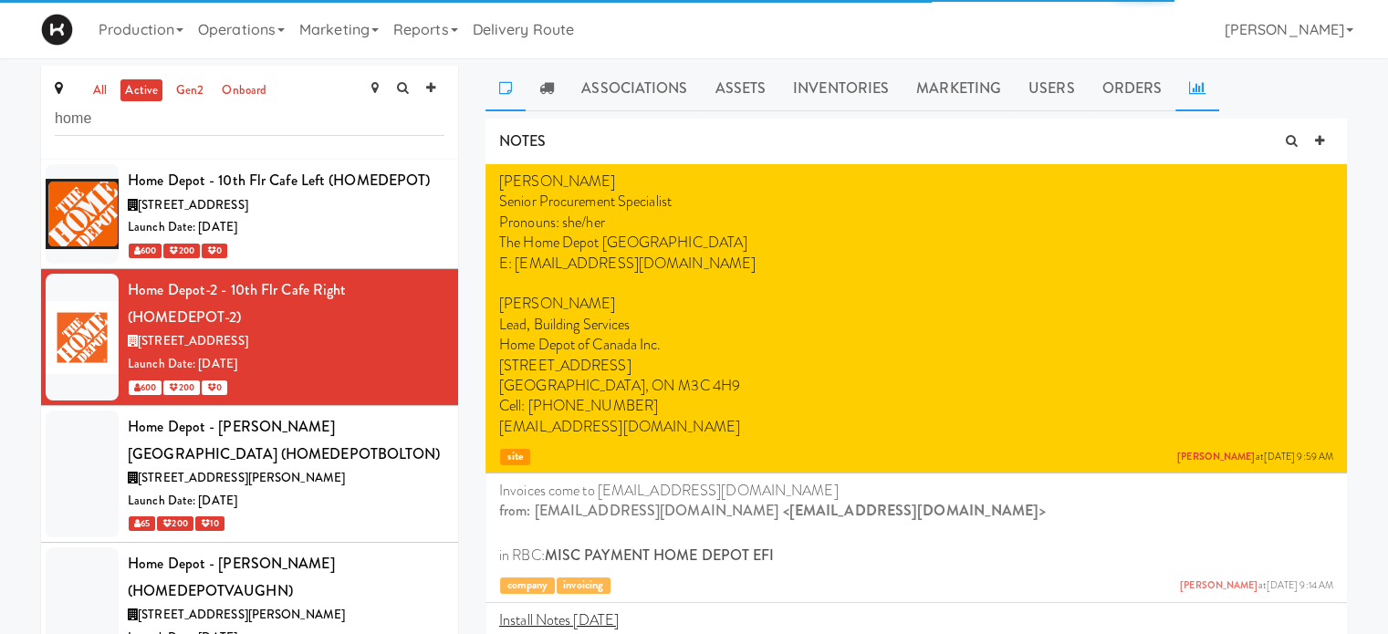
click at [1191, 93] on icon at bounding box center [1197, 87] width 16 height 15
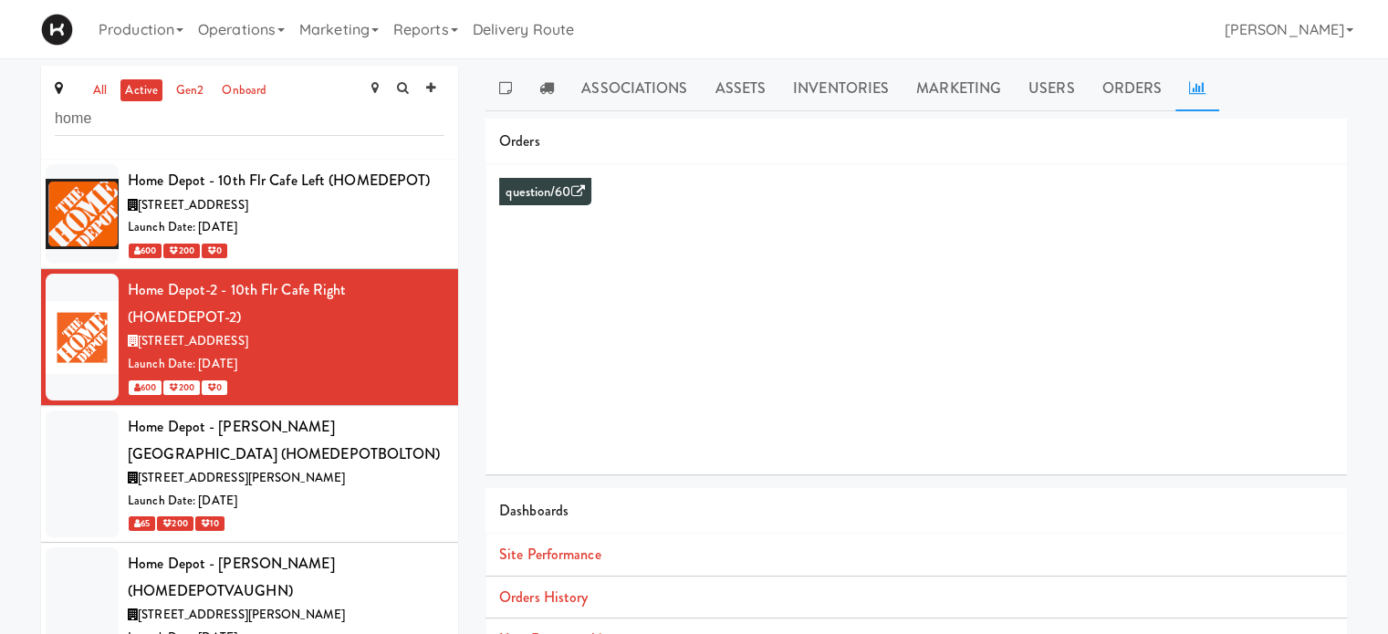
scroll to position [33, 0]
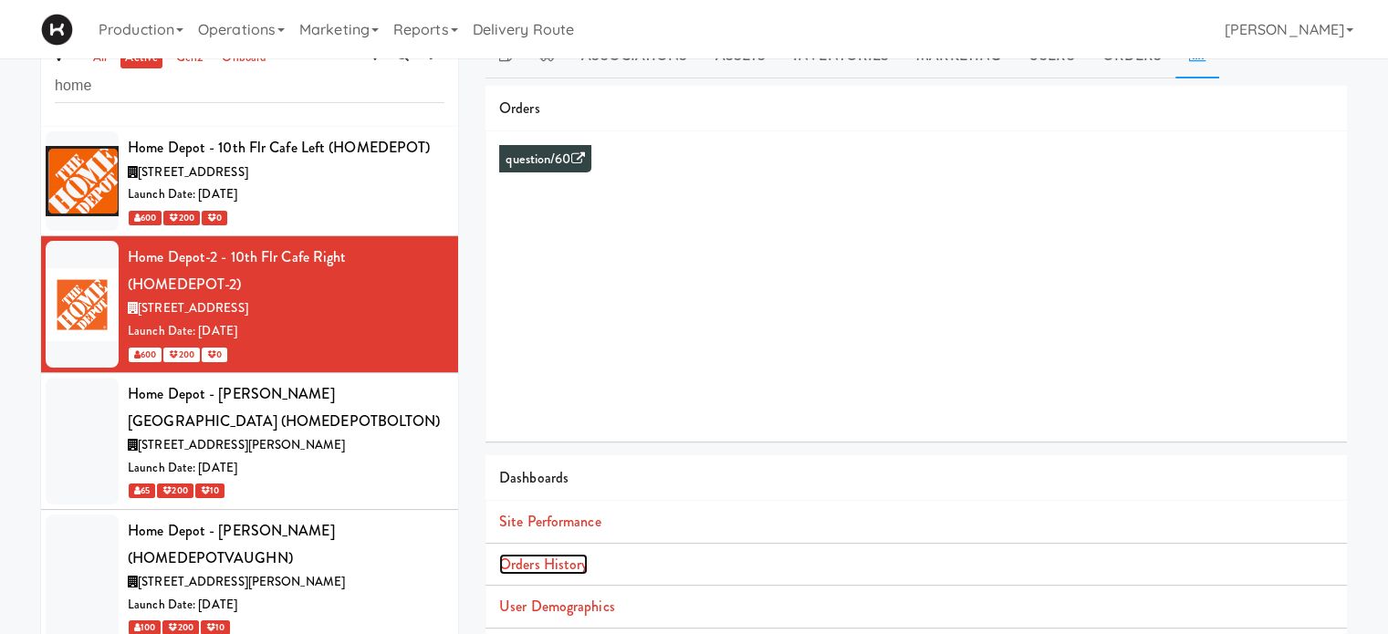
click at [567, 563] on link "Orders History" at bounding box center [543, 564] width 89 height 21
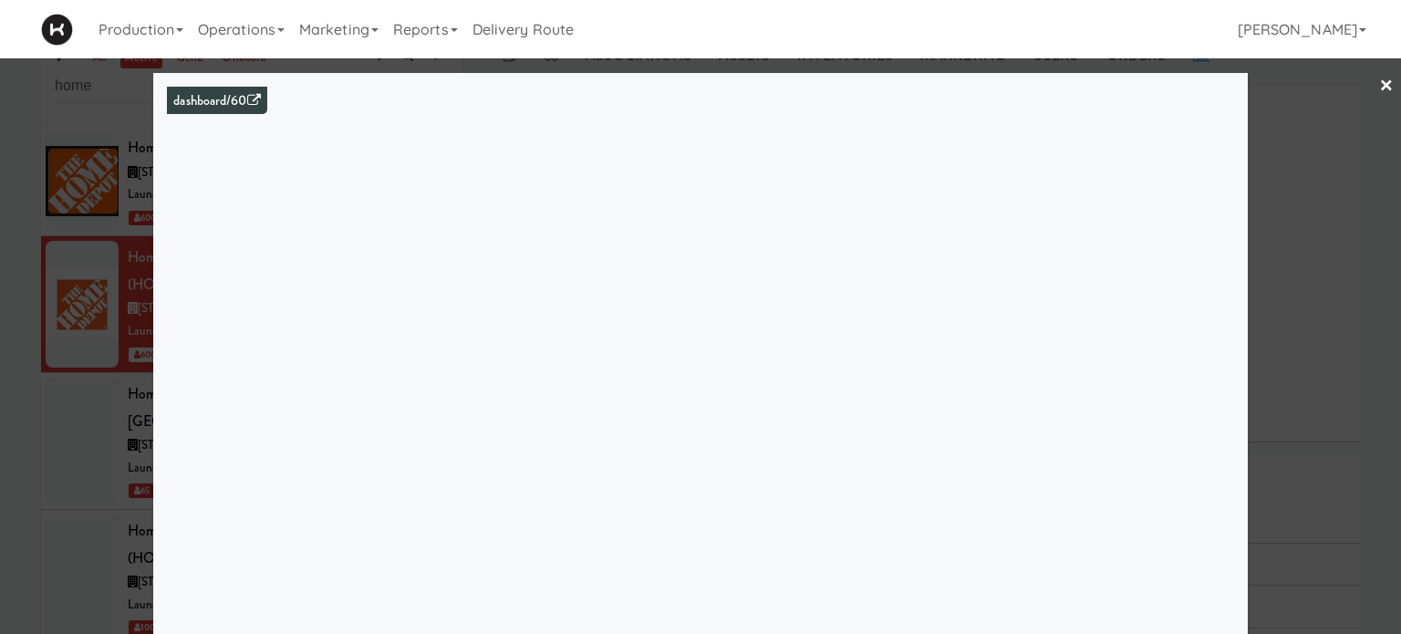
click at [1336, 175] on div at bounding box center [700, 317] width 1401 height 634
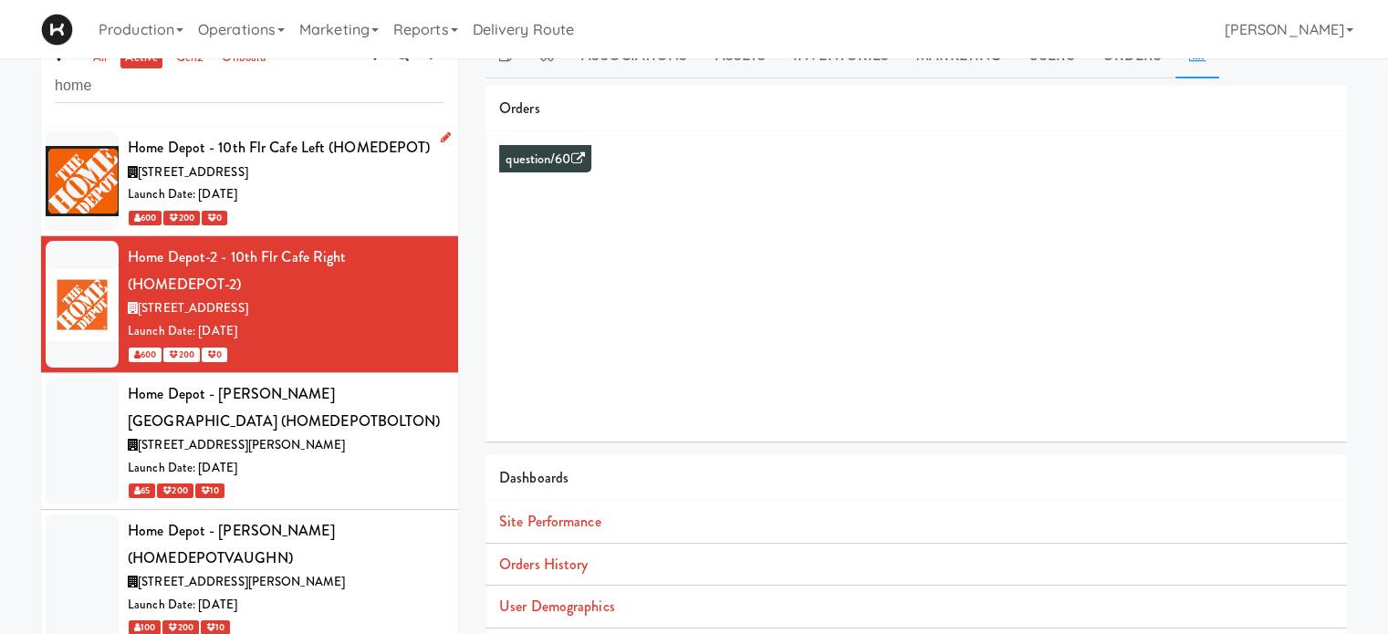
click at [310, 167] on div "[STREET_ADDRESS]" at bounding box center [286, 172] width 317 height 23
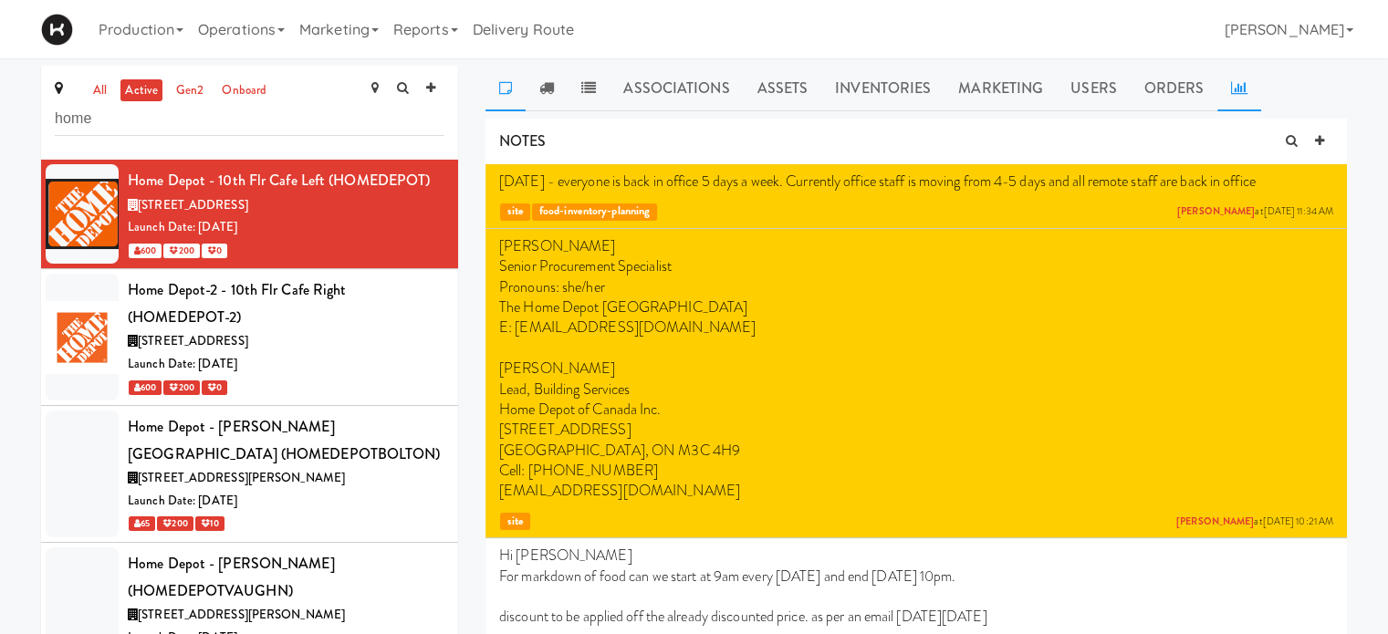
click at [1234, 86] on icon at bounding box center [1239, 87] width 16 height 15
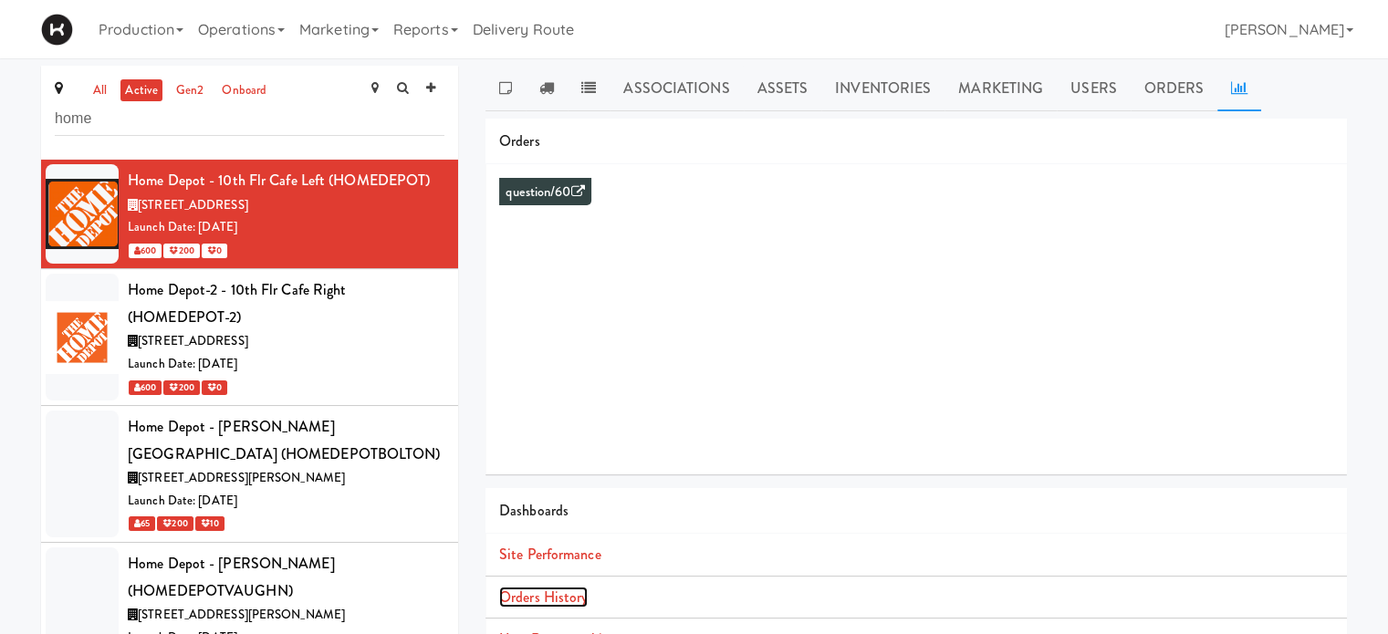
click at [557, 590] on link "Orders History" at bounding box center [543, 597] width 89 height 21
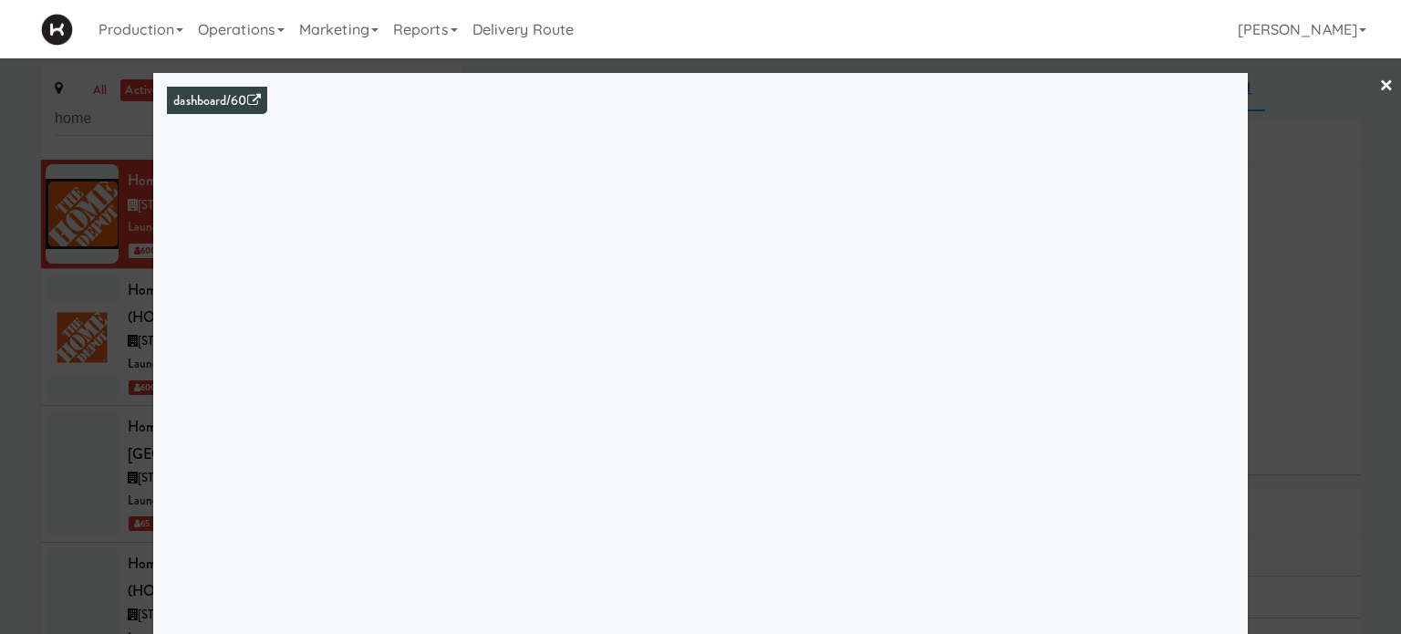
click at [1380, 89] on link "×" at bounding box center [1387, 86] width 15 height 57
